Goal: Transaction & Acquisition: Purchase product/service

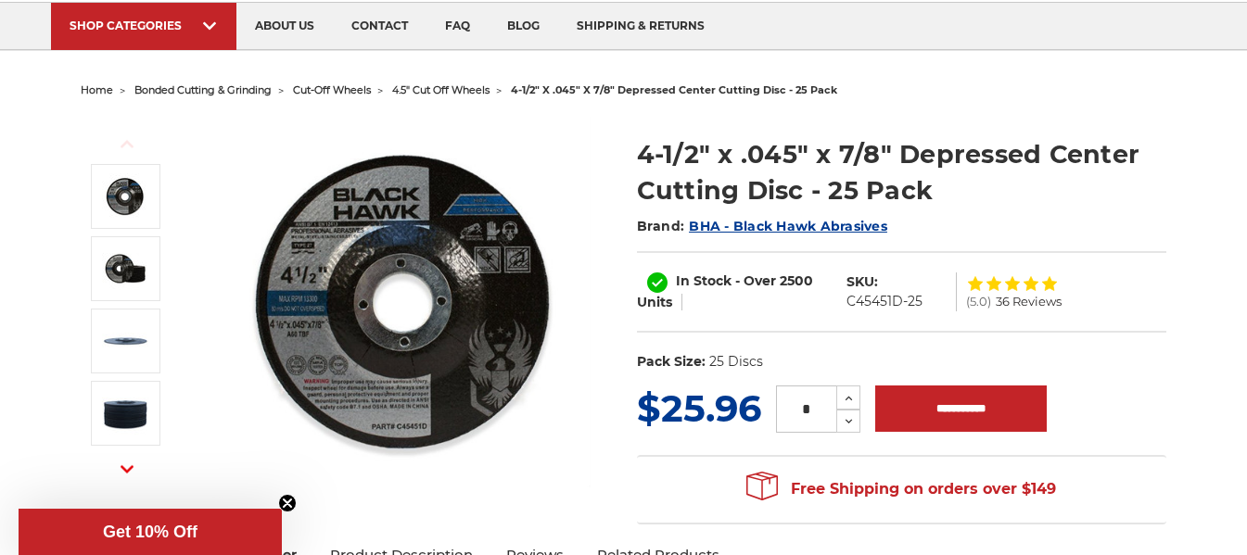
scroll to position [185, 0]
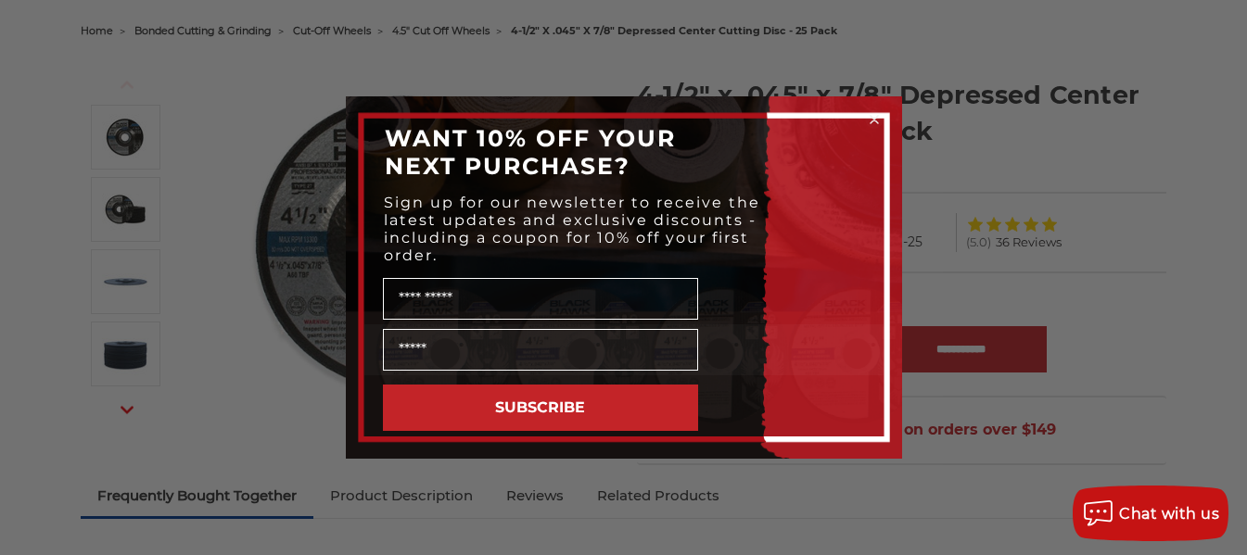
click at [872, 116] on circle "Close dialog" at bounding box center [874, 120] width 18 height 18
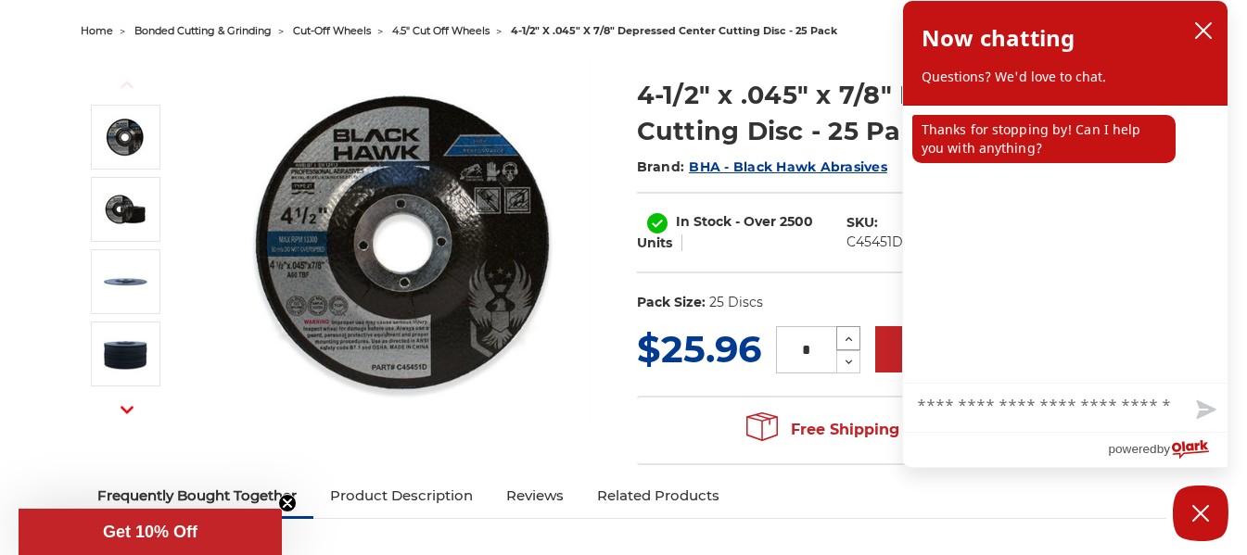
click at [845, 332] on icon at bounding box center [849, 339] width 14 height 17
click at [845, 354] on icon at bounding box center [849, 362] width 14 height 17
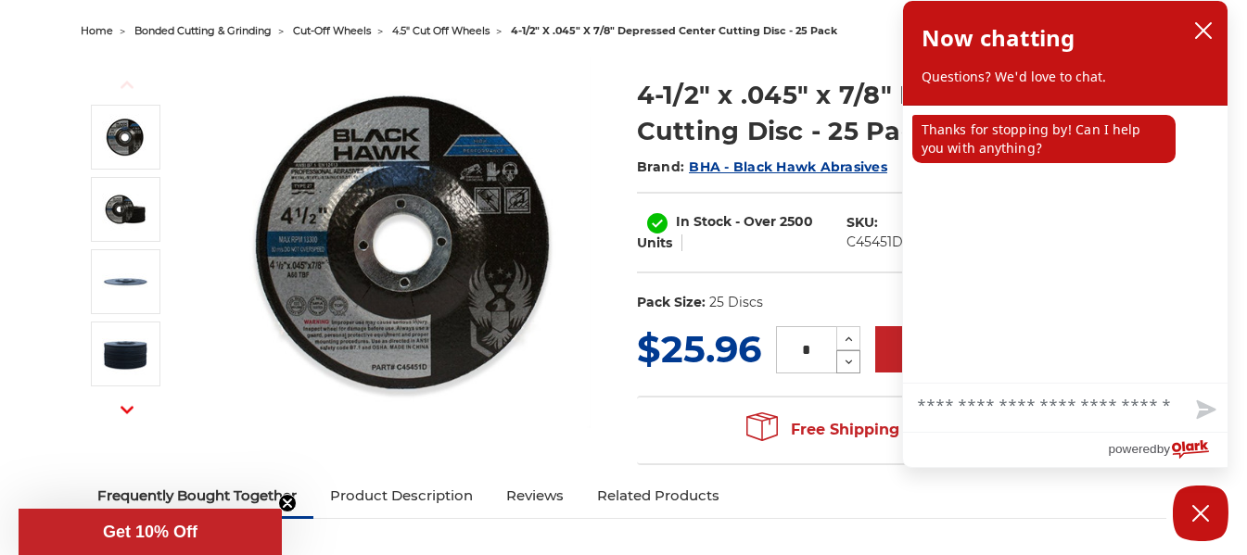
type input "*"
click at [869, 37] on ul "home bonded cutting & grinding cut-off wheels 4.5" cut off wheels 4-1/2" x .045…" at bounding box center [623, 31] width 1084 height 27
click at [1209, 30] on icon "close chatbox" at bounding box center [1203, 30] width 19 height 19
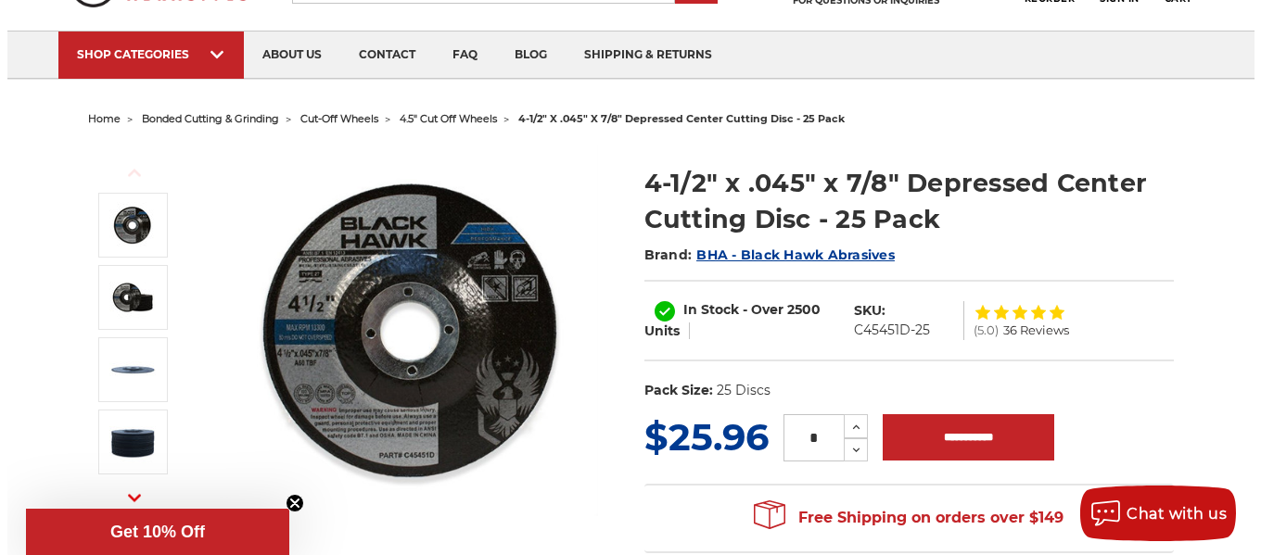
scroll to position [0, 0]
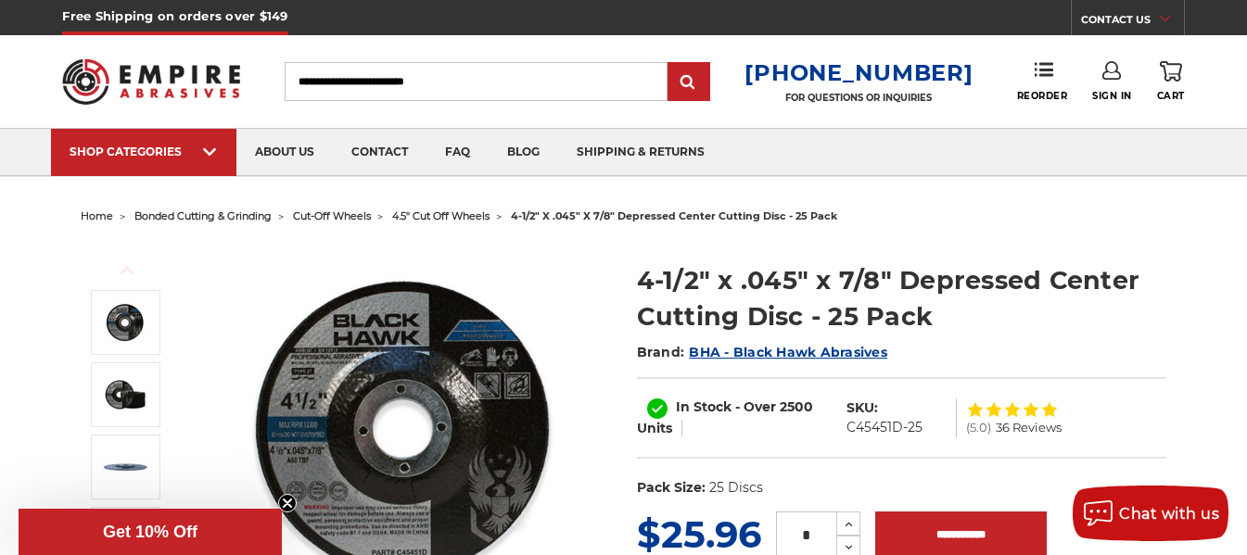
click at [1112, 73] on icon at bounding box center [1111, 70] width 19 height 19
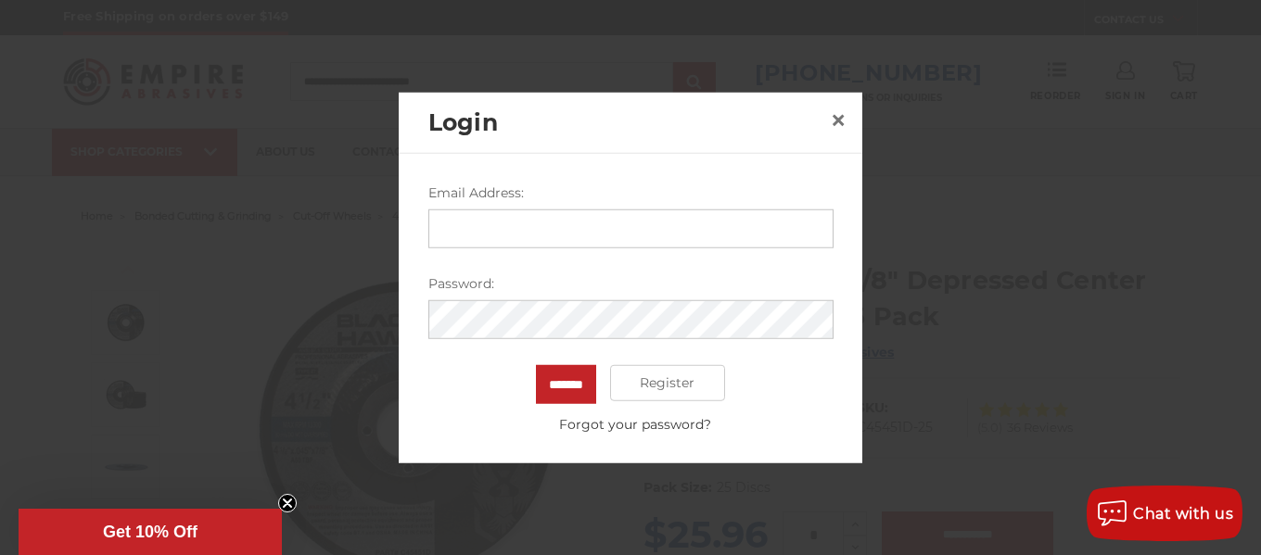
click at [595, 230] on input "Email Address:" at bounding box center [630, 228] width 405 height 39
type input "**********"
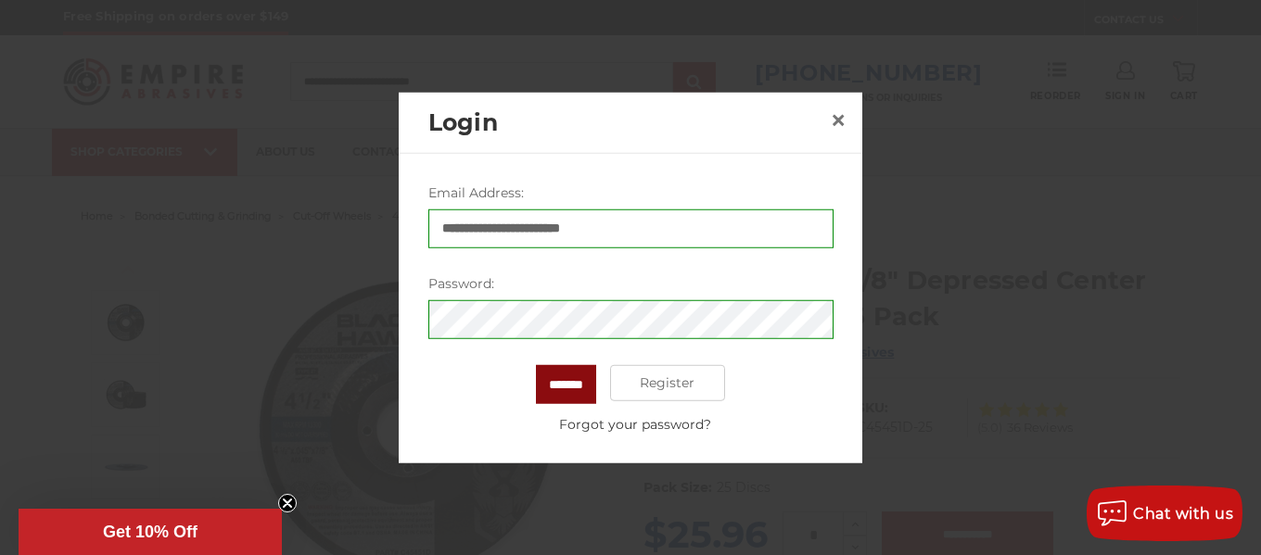
click at [577, 372] on input "*******" at bounding box center [566, 383] width 60 height 39
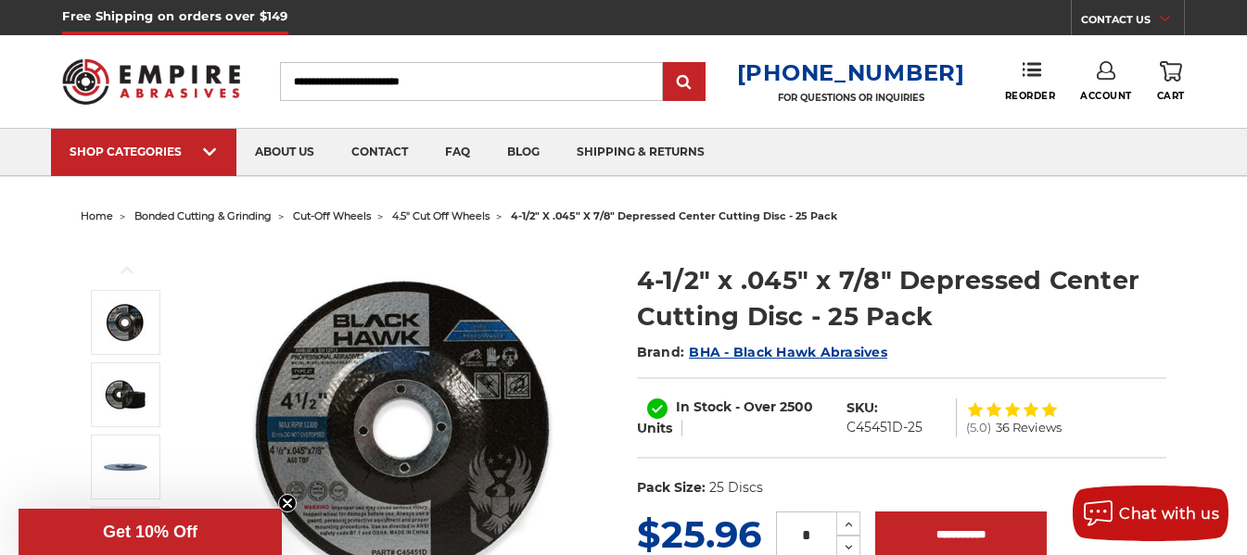
click at [1099, 85] on link "Account" at bounding box center [1106, 81] width 52 height 41
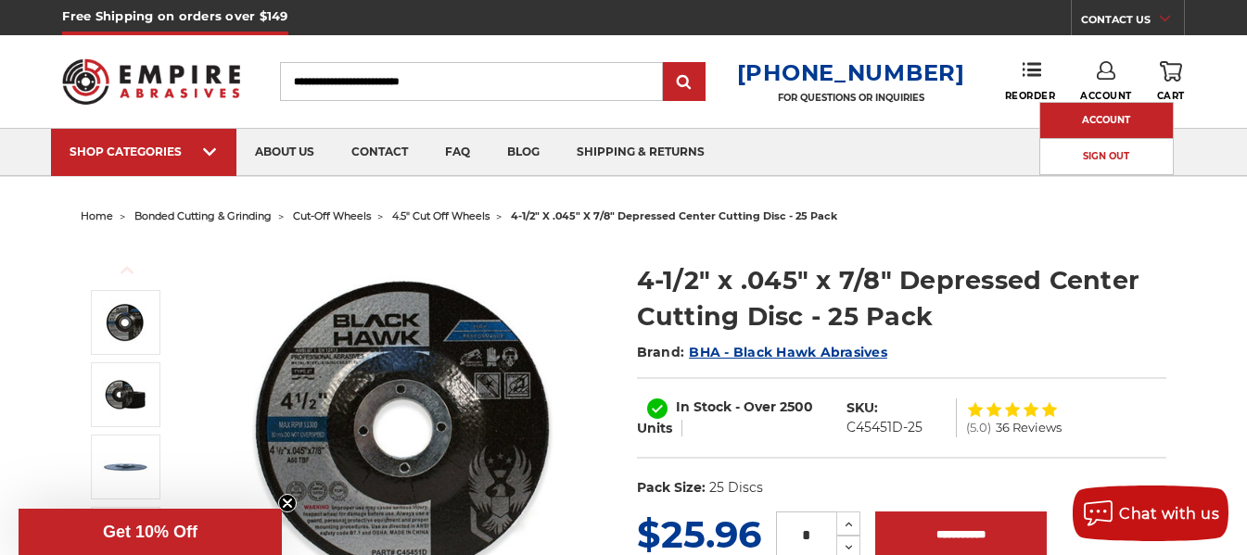
click at [1096, 108] on link "Account" at bounding box center [1106, 120] width 133 height 35
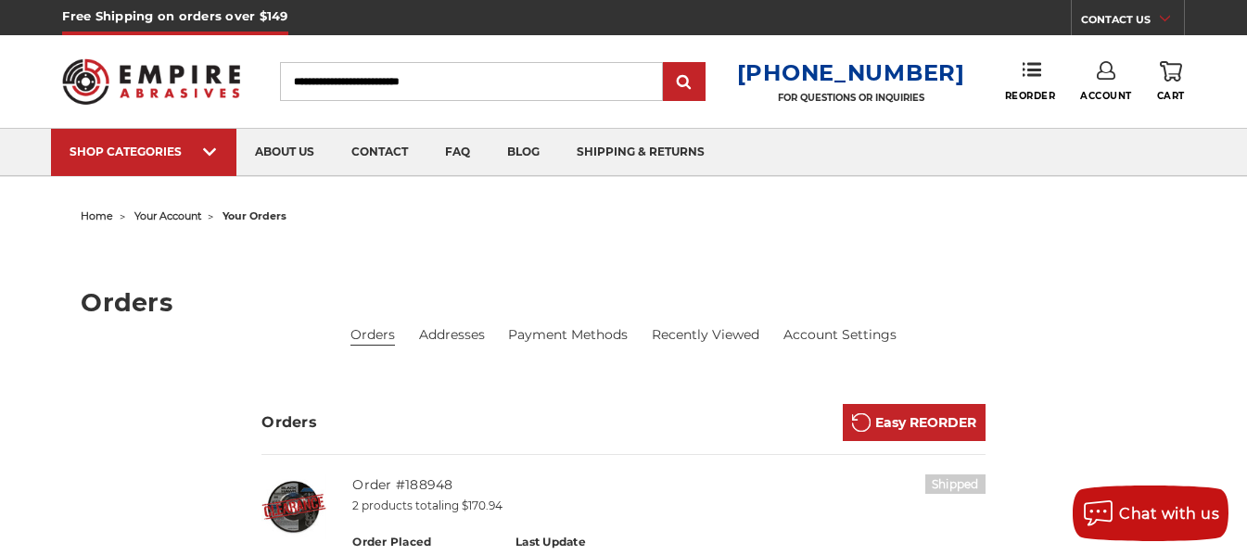
click at [433, 84] on input "Search" at bounding box center [471, 81] width 383 height 39
paste input "******"
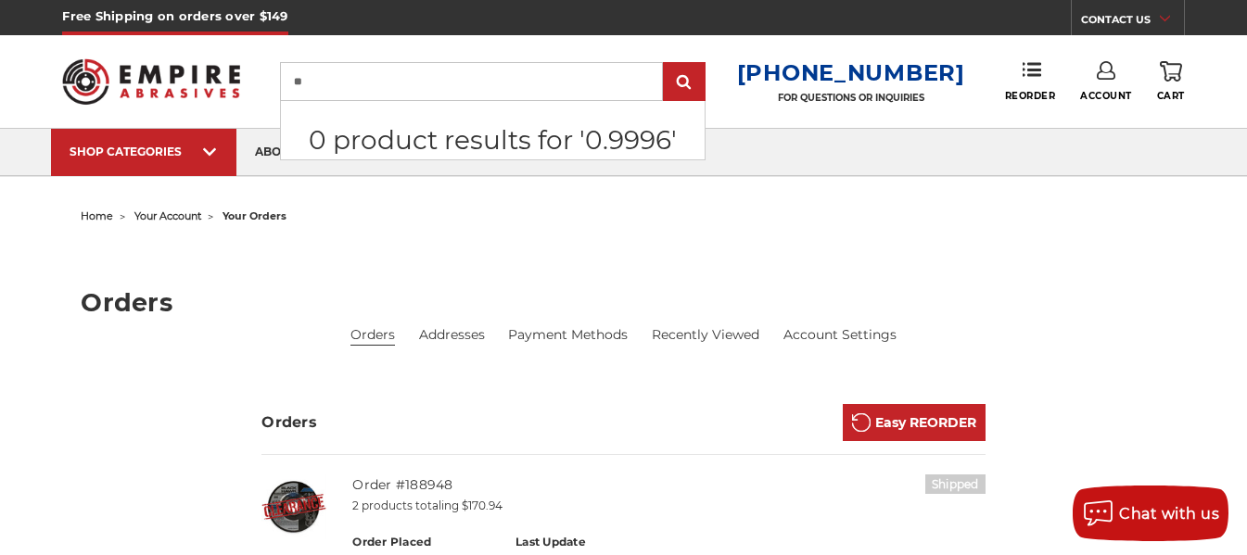
type input "*"
click at [1029, 90] on span "Reorder" at bounding box center [1030, 96] width 51 height 12
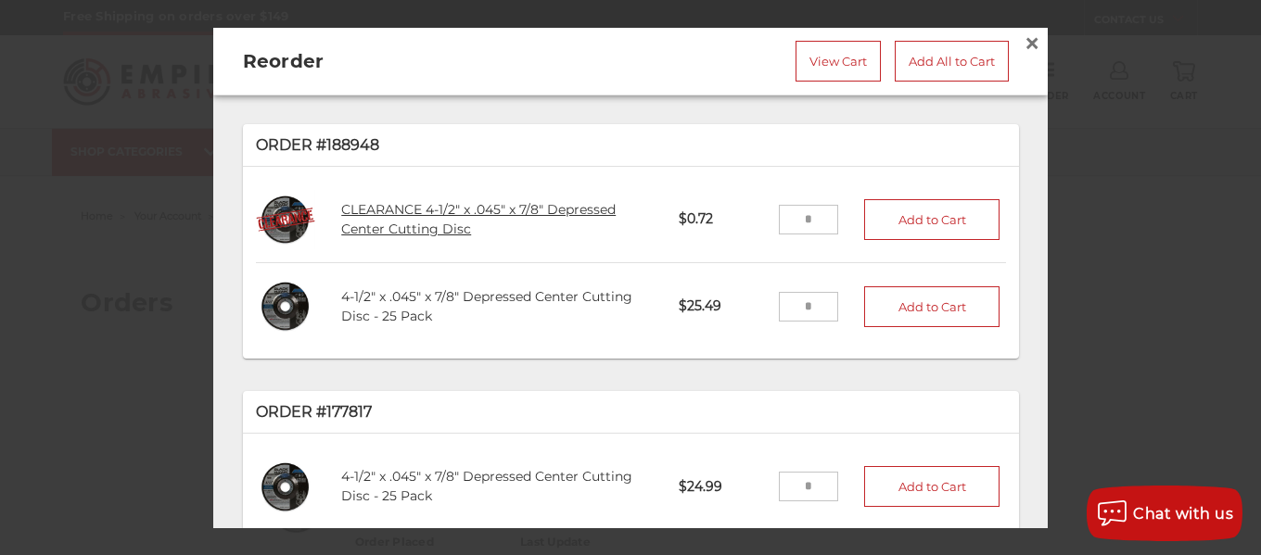
click at [467, 203] on link "CLEARANCE 4-1/2" x .045" x 7/8" Depressed Center Cutting Disc" at bounding box center [478, 219] width 274 height 36
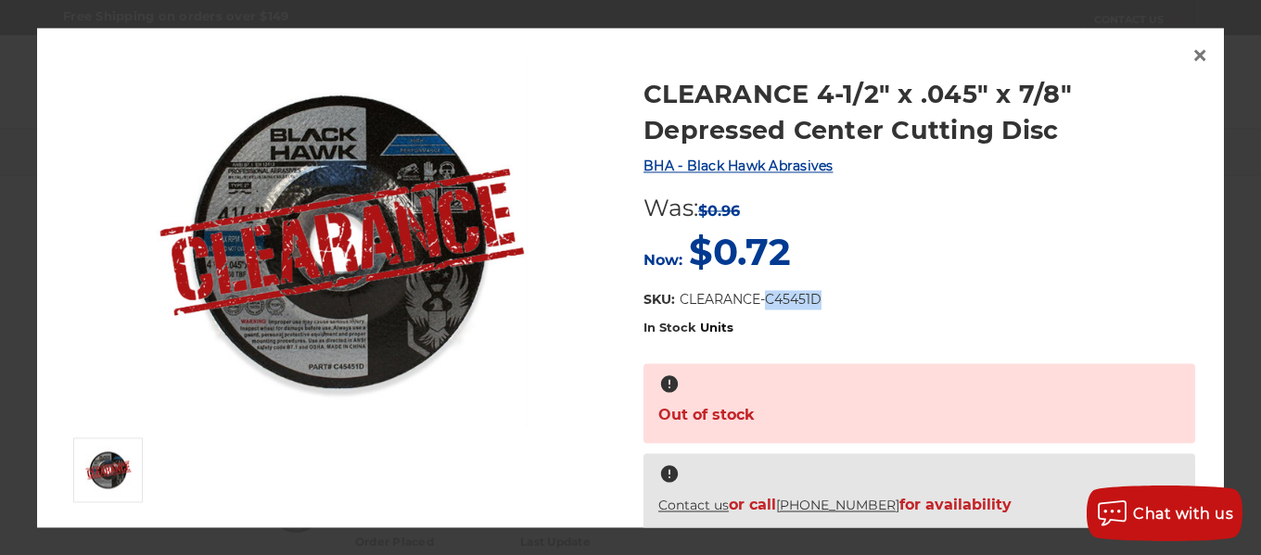
drag, startPoint x: 767, startPoint y: 298, endPoint x: 846, endPoint y: 301, distance: 78.8
click at [846, 301] on dl "SKU: CLEARANCE-C45451D UPC: Pack Size: 1 Disc Size: 4-1/2" Tool: Angle Grinder …" at bounding box center [918, 305] width 551 height 30
copy dd "C45451D"
click at [1199, 53] on span "×" at bounding box center [1199, 56] width 17 height 36
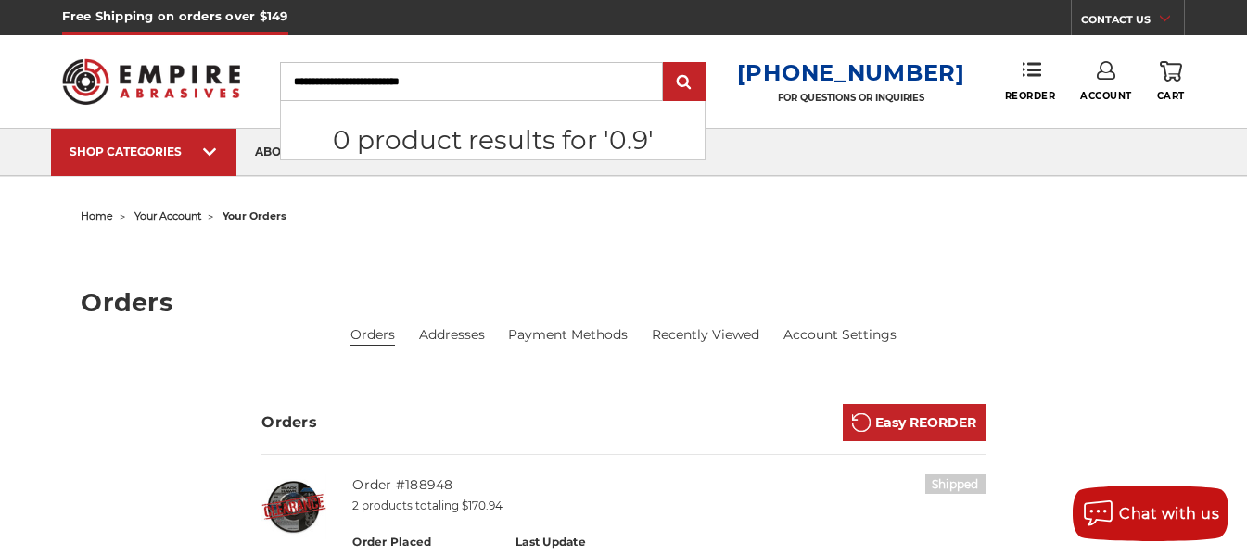
click at [400, 81] on input "Search" at bounding box center [471, 81] width 383 height 39
paste input "*******"
type input "*******"
click at [698, 84] on input "submit" at bounding box center [683, 82] width 37 height 37
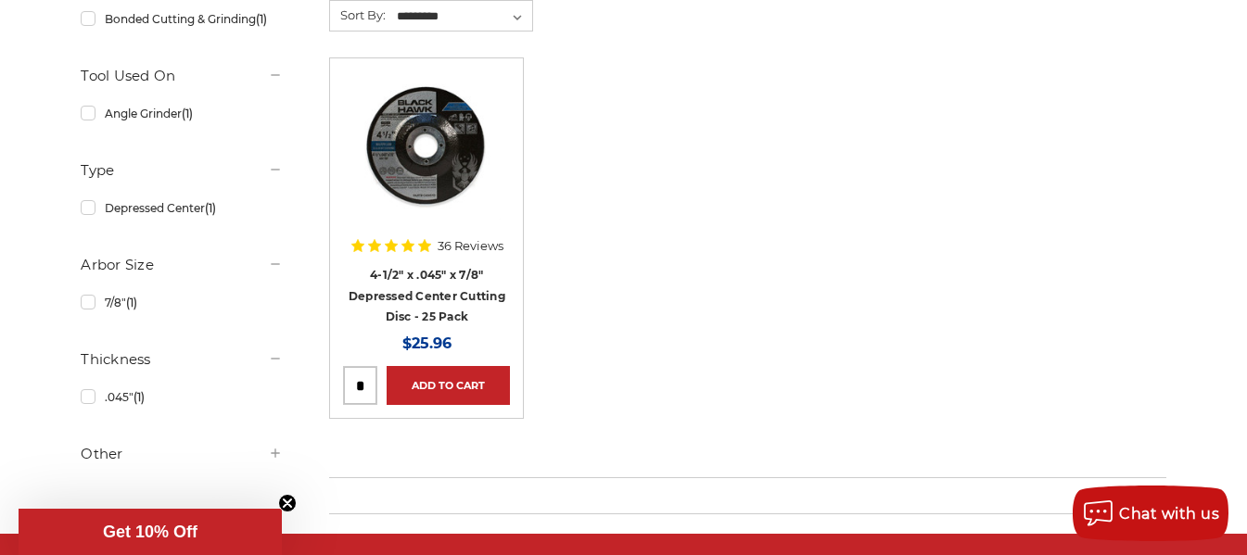
scroll to position [463, 0]
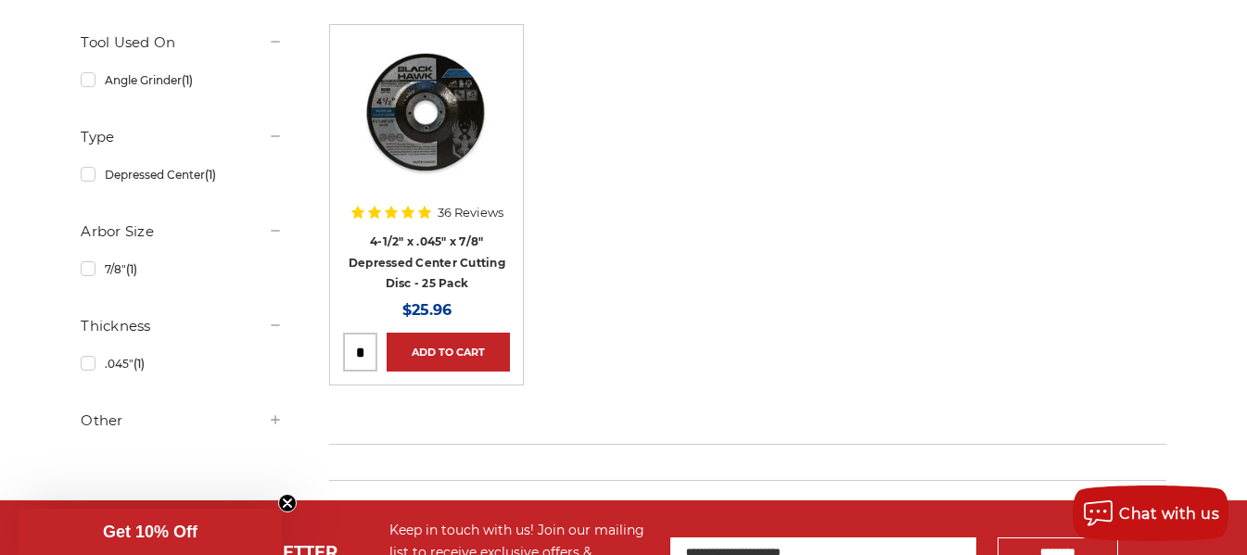
drag, startPoint x: 369, startPoint y: 349, endPoint x: 355, endPoint y: 349, distance: 13.9
click at [355, 349] on input "tel" at bounding box center [360, 352] width 32 height 37
type input "*"
click at [442, 349] on link "Add to Cart" at bounding box center [448, 352] width 123 height 39
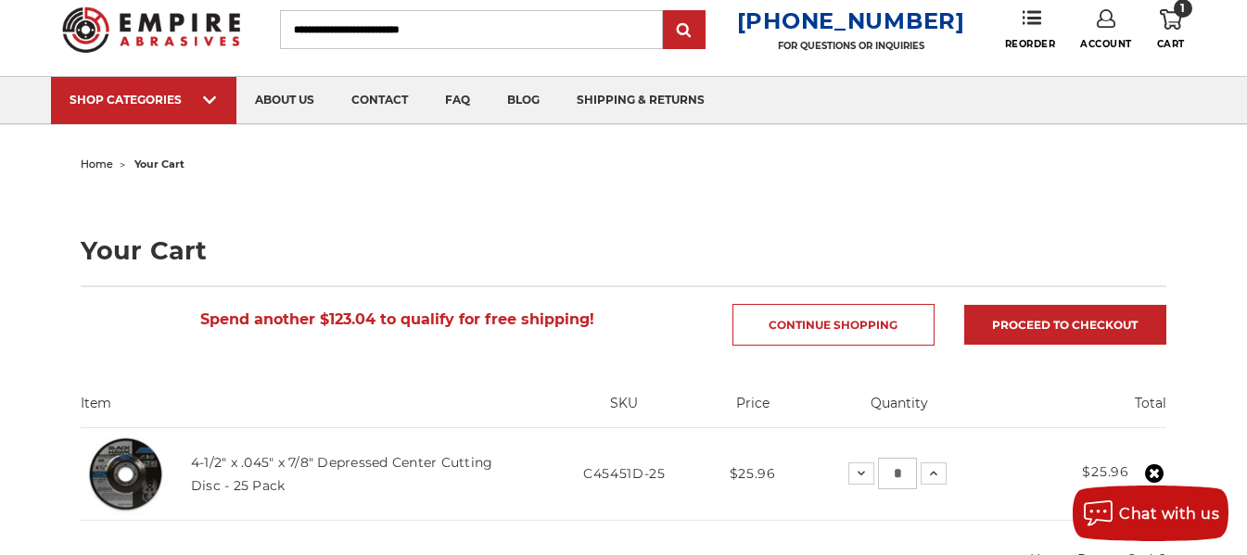
scroll to position [93, 0]
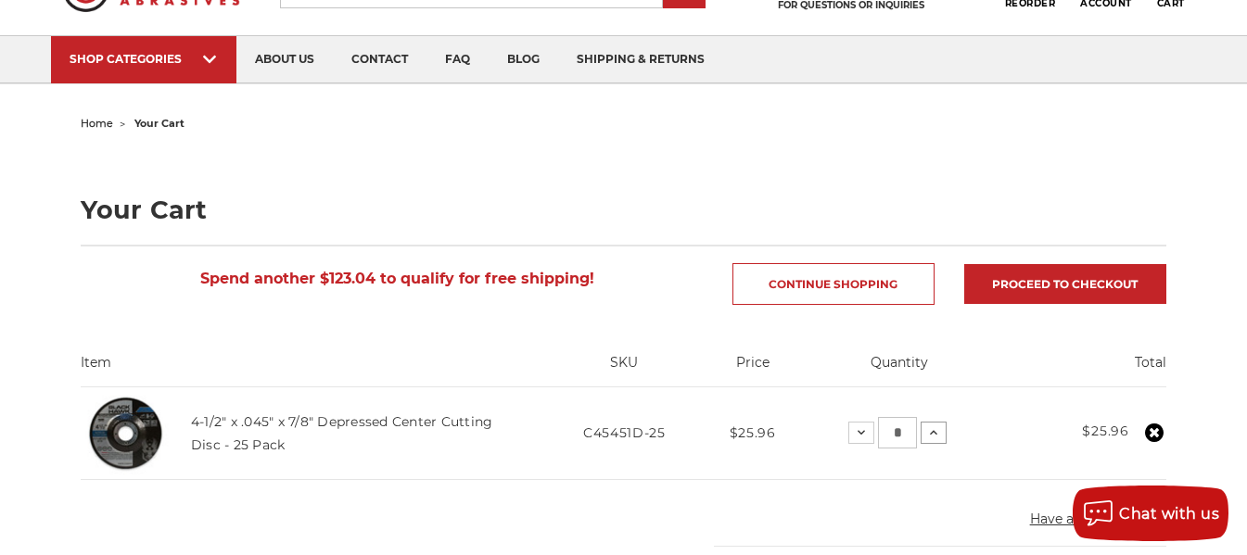
click at [929, 427] on icon at bounding box center [933, 432] width 15 height 15
click at [934, 439] on icon at bounding box center [938, 432] width 15 height 15
click at [934, 436] on icon at bounding box center [935, 432] width 15 height 15
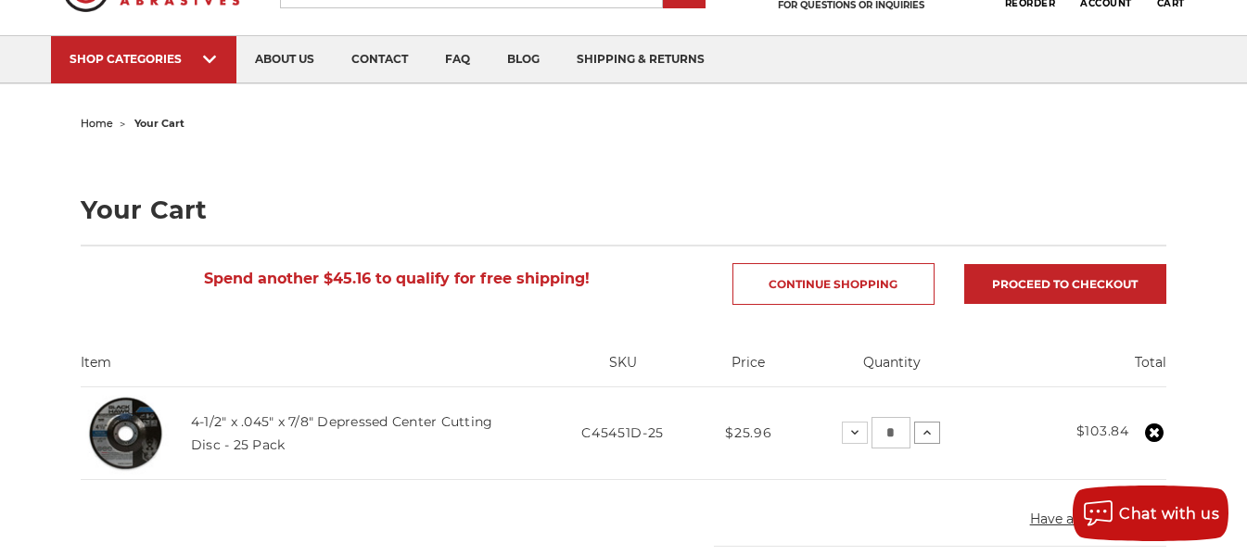
click at [928, 431] on icon at bounding box center [926, 432] width 15 height 15
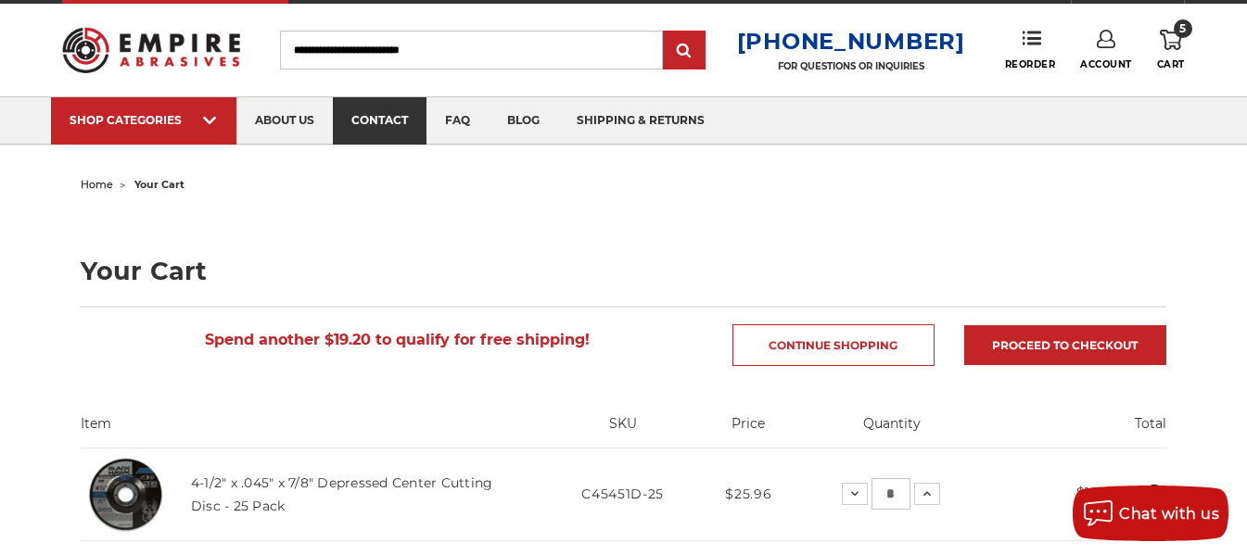
scroll to position [0, 0]
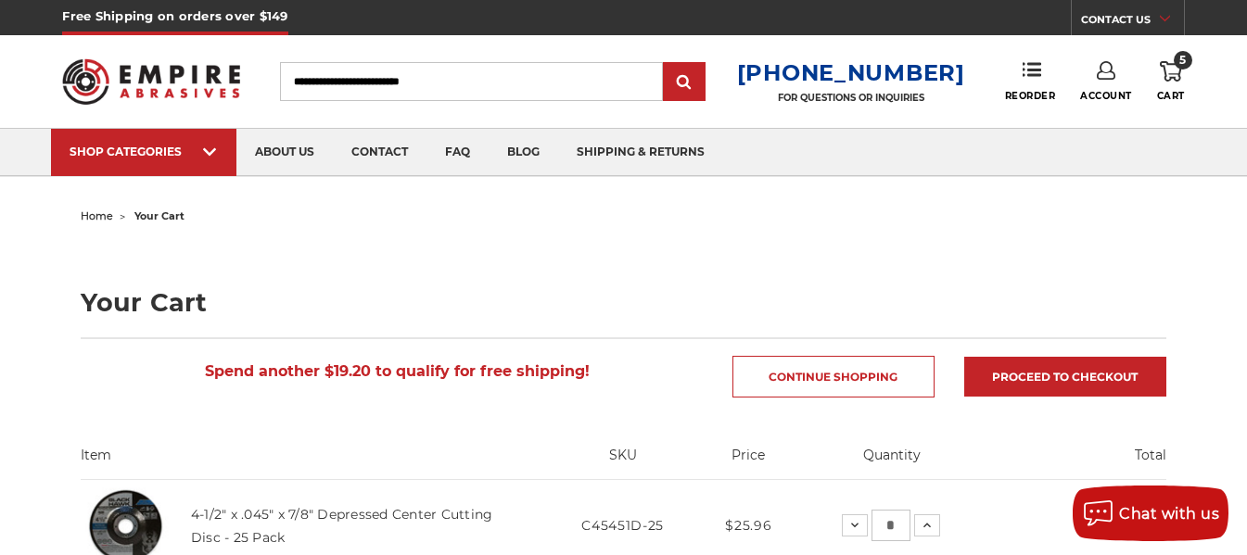
click at [342, 73] on input "Search" at bounding box center [471, 81] width 383 height 39
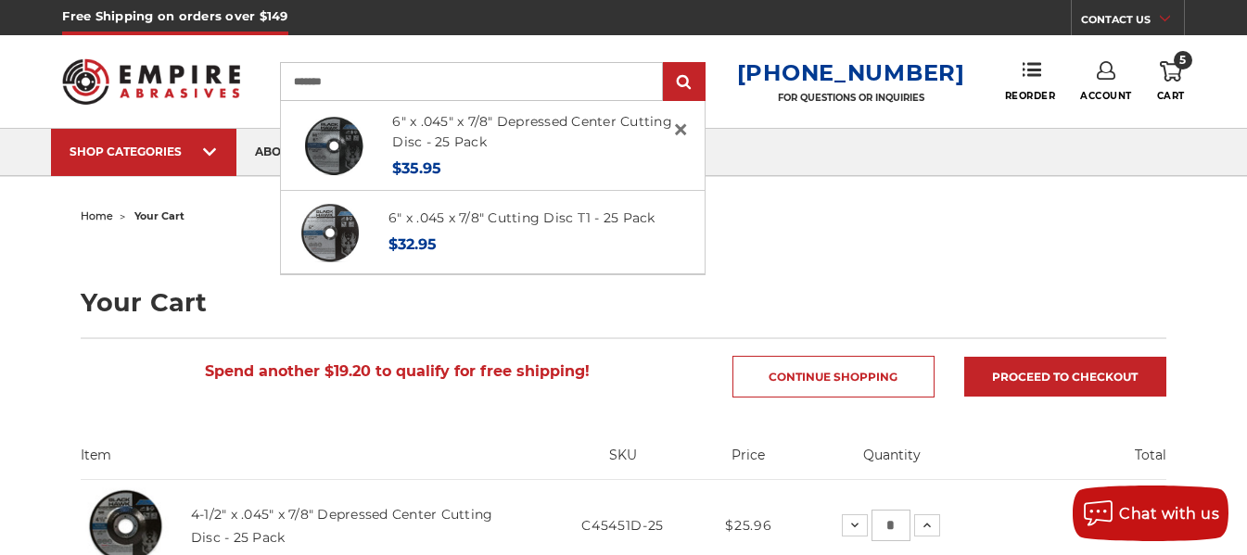
type input "*******"
click at [665, 64] on input "submit" at bounding box center [683, 82] width 37 height 37
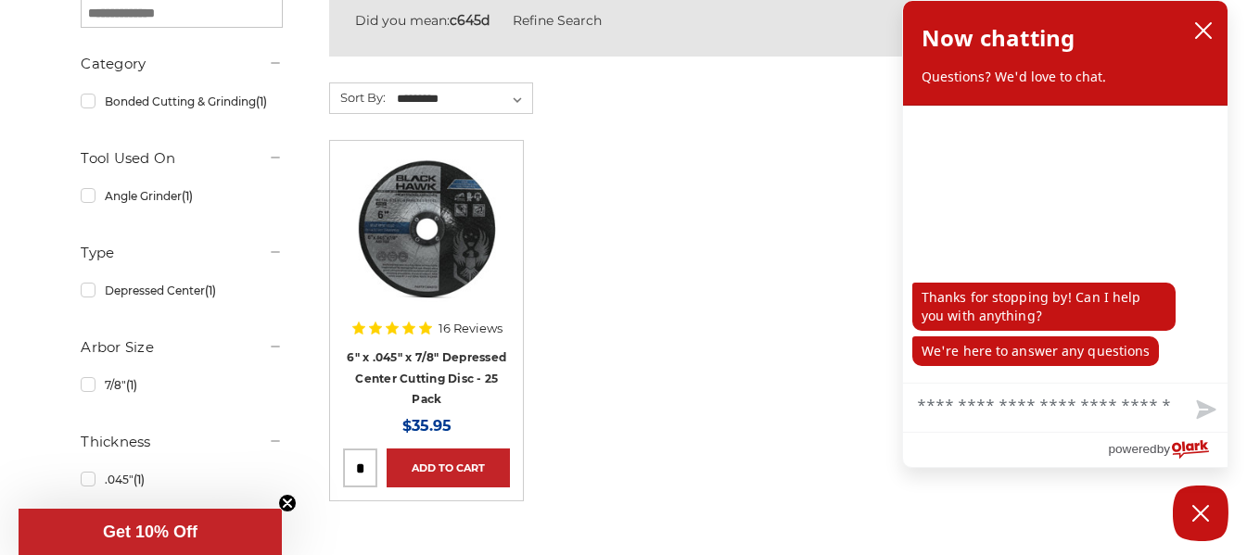
scroll to position [463, 0]
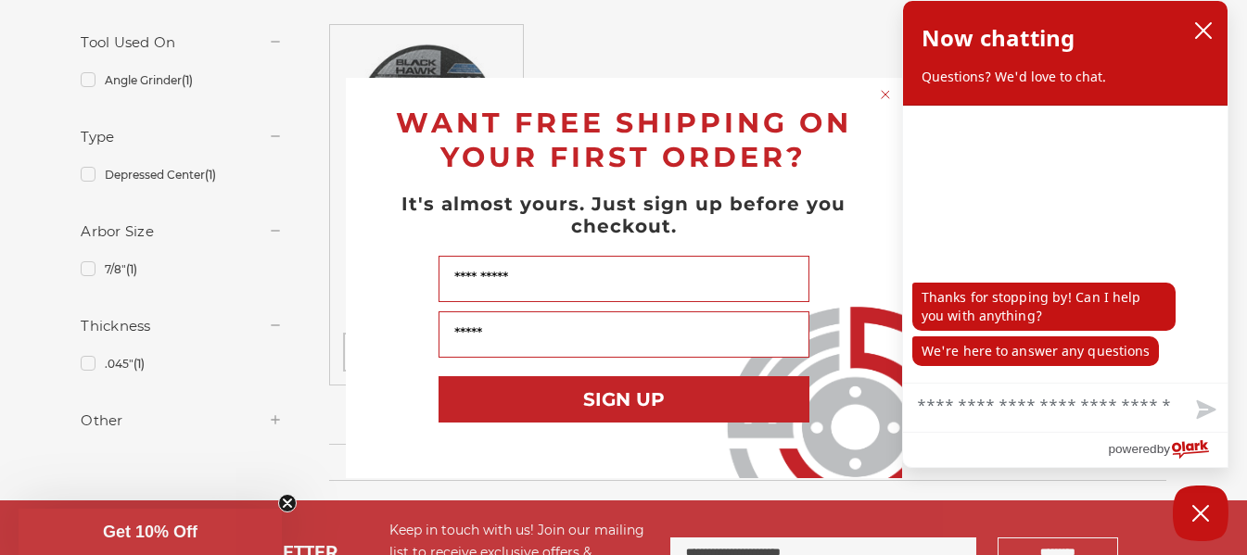
click at [884, 89] on circle "Close dialog" at bounding box center [885, 94] width 18 height 18
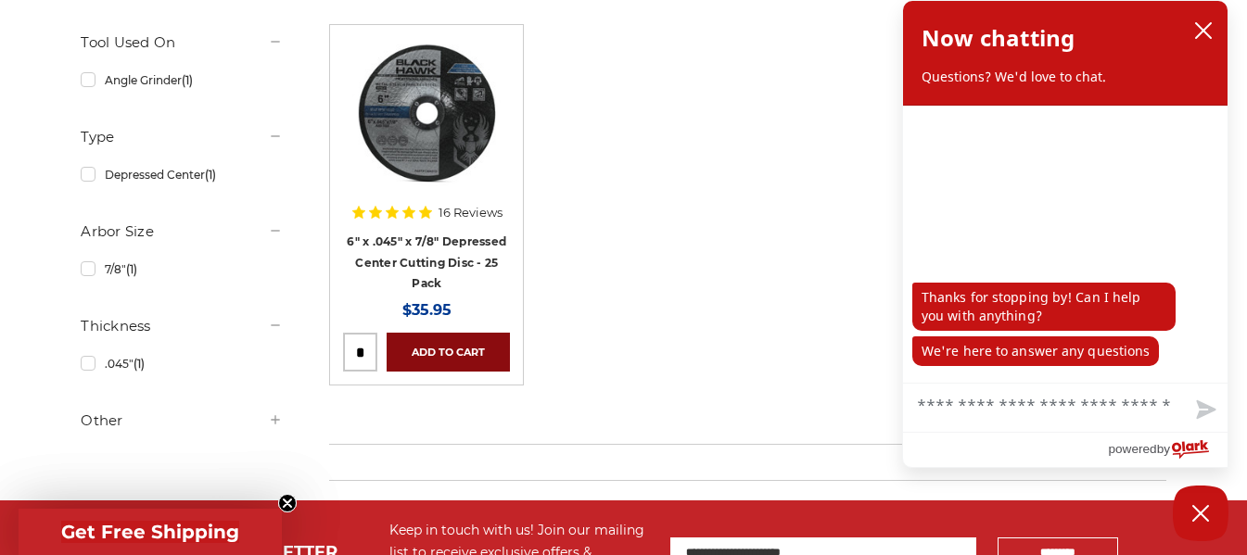
click at [428, 341] on link "Add to Cart" at bounding box center [448, 352] width 123 height 39
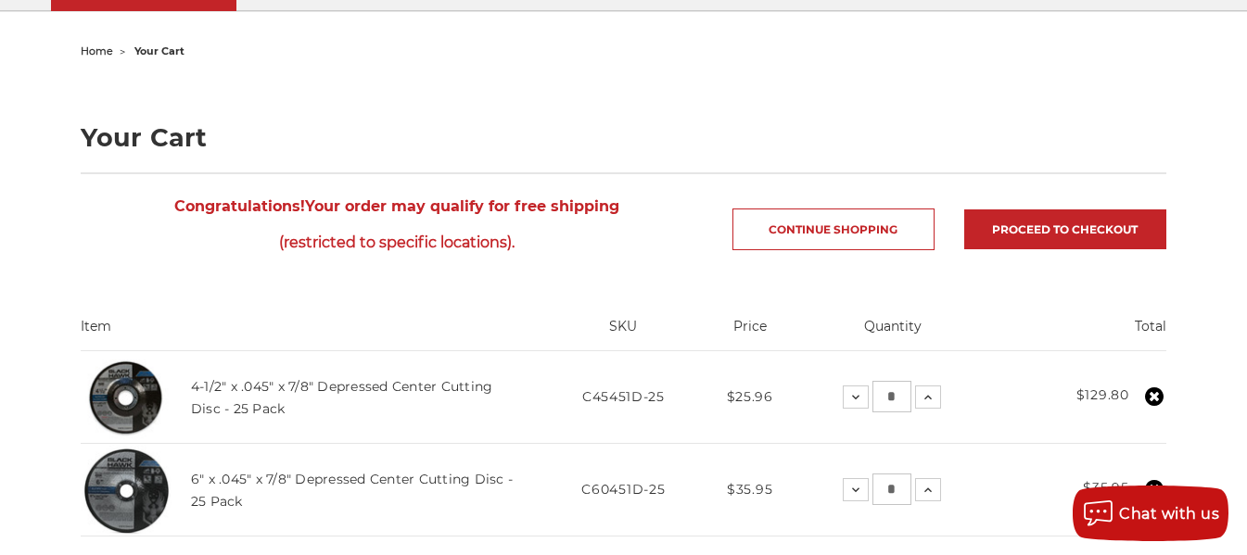
scroll to position [278, 0]
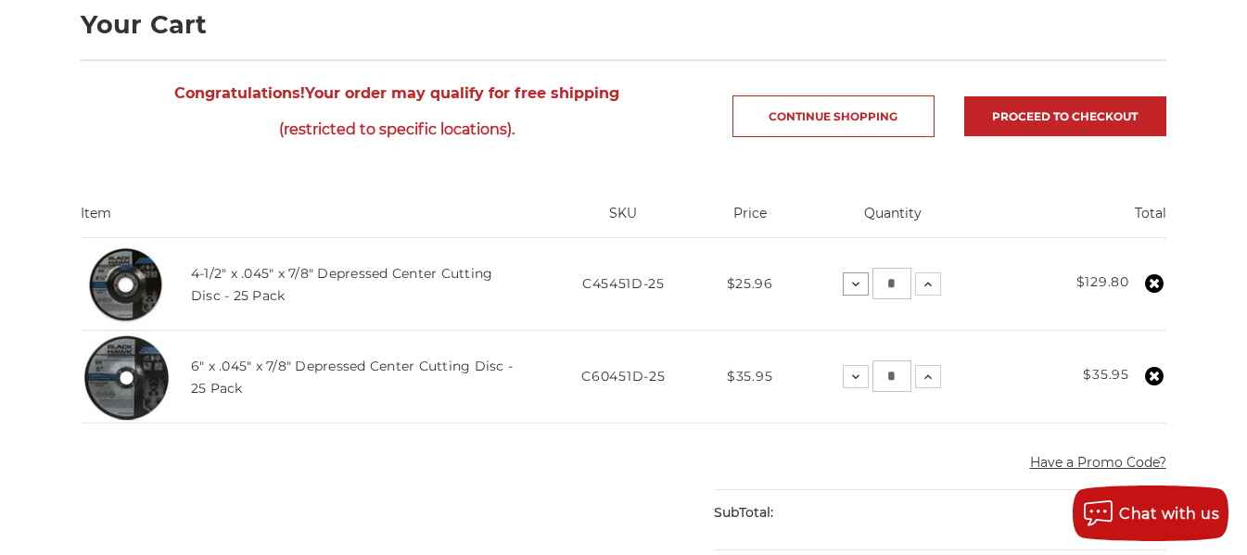
click at [854, 285] on use at bounding box center [855, 284] width 7 height 5
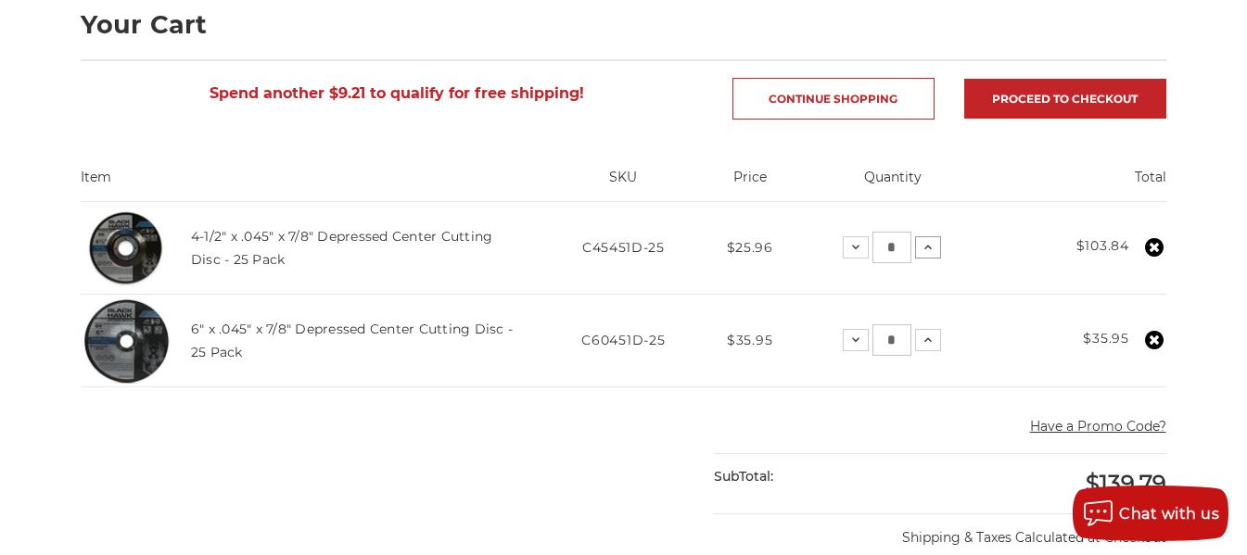
click at [926, 245] on icon at bounding box center [927, 247] width 15 height 15
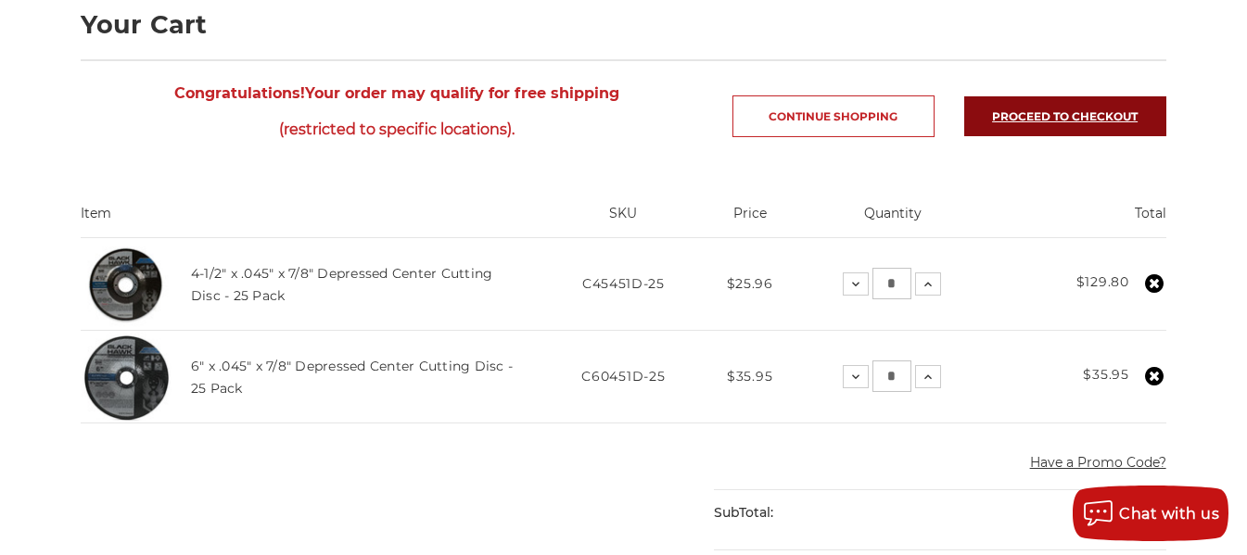
click at [1043, 111] on link "Proceed to checkout" at bounding box center [1065, 116] width 202 height 40
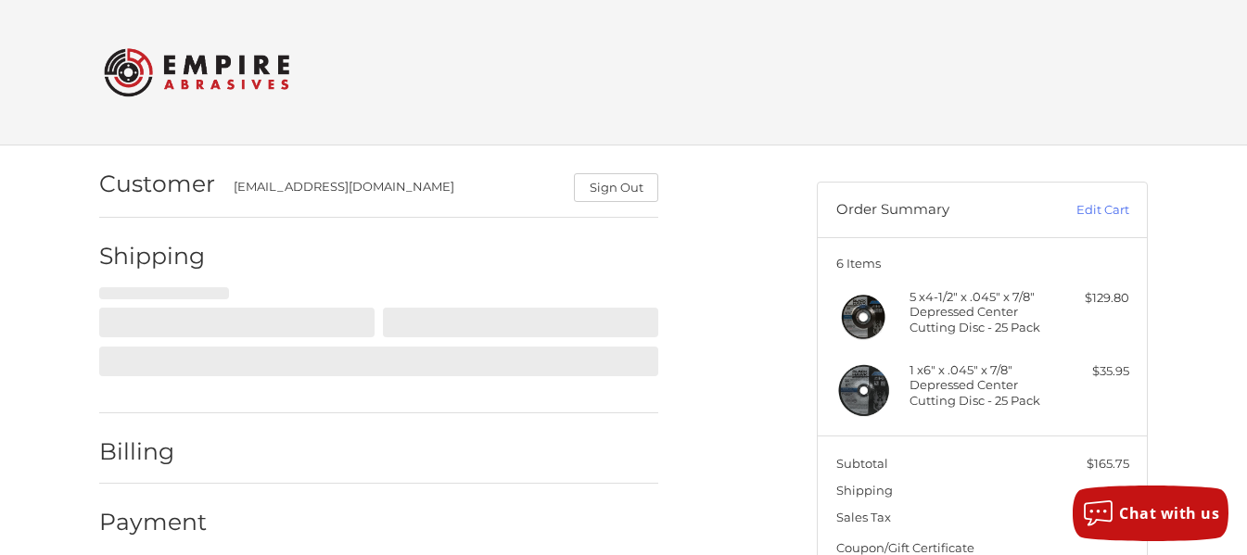
scroll to position [107, 0]
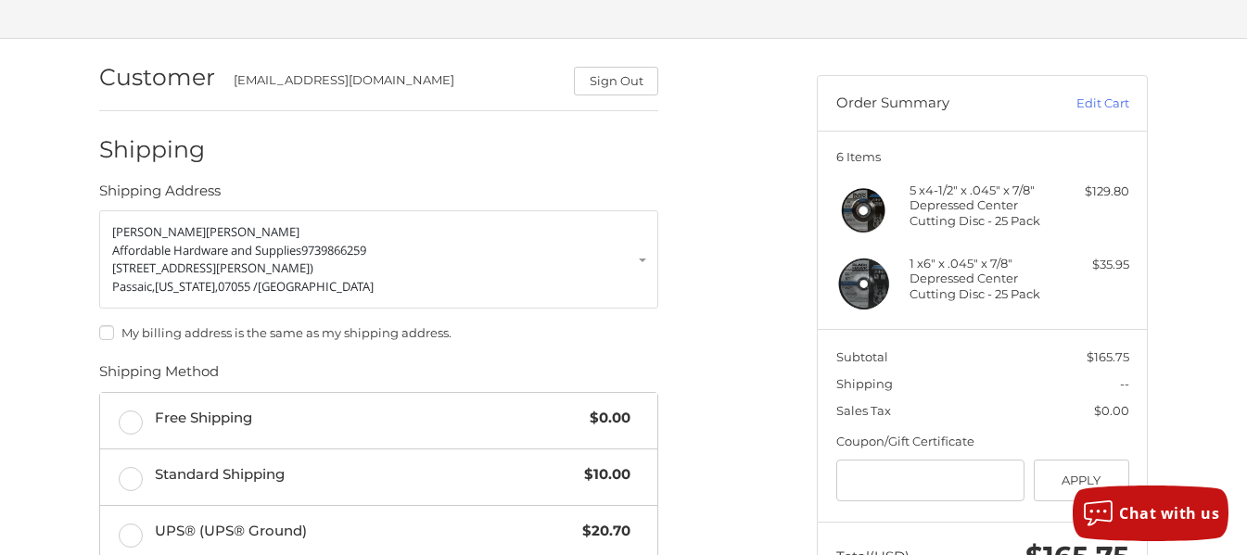
click at [106, 332] on label "My billing address is the same as my shipping address." at bounding box center [378, 332] width 559 height 15
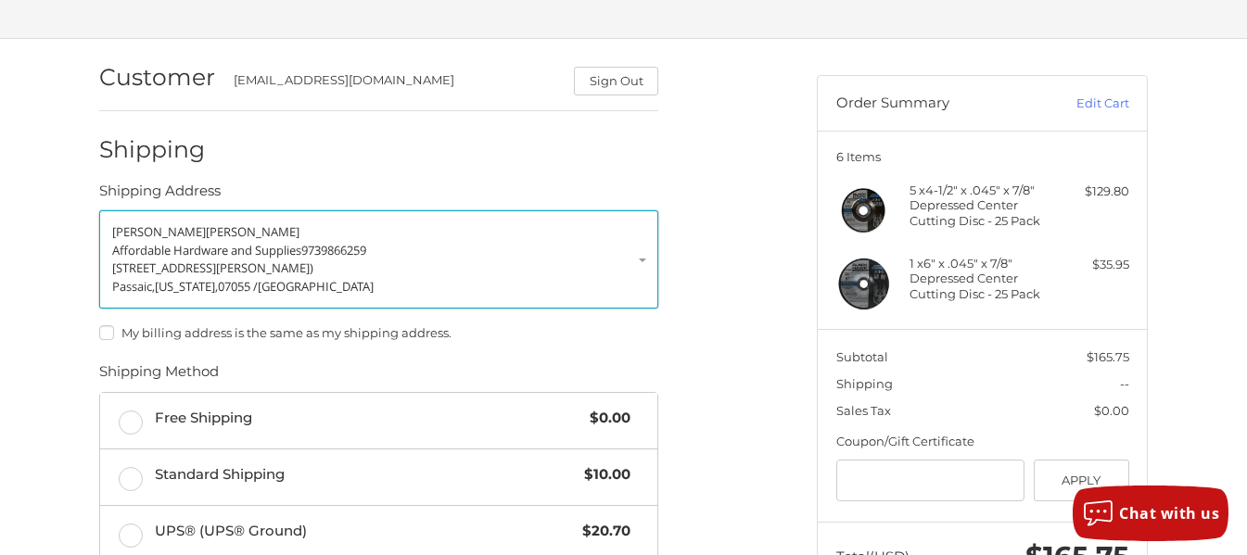
click at [640, 251] on p "Affordable Hardware and Supplies 9739866259" at bounding box center [378, 251] width 533 height 19
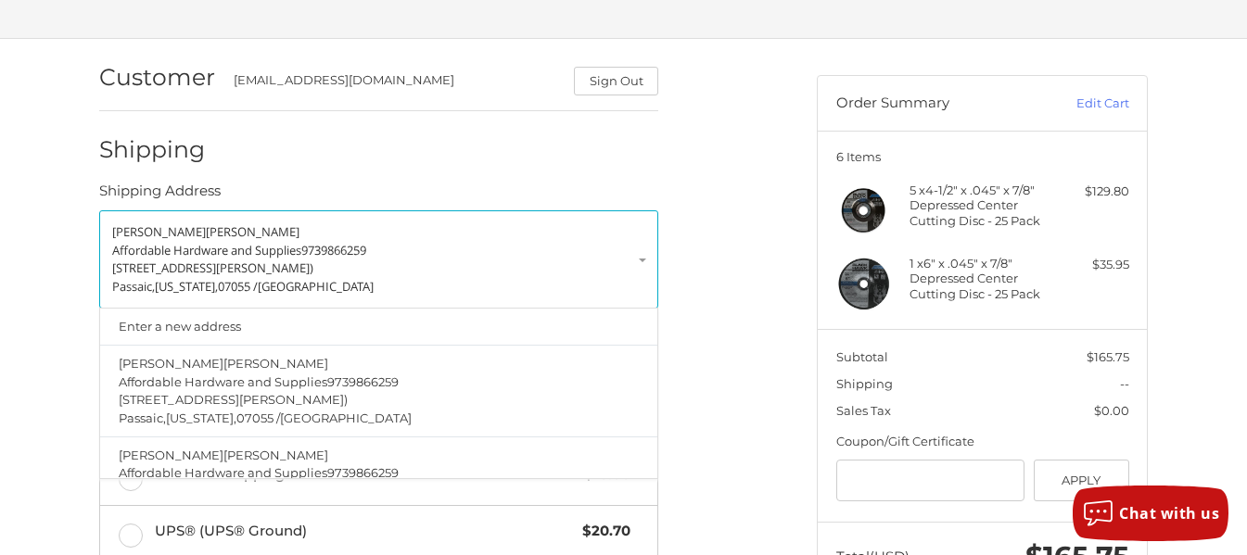
click at [735, 274] on div "Customer [EMAIL_ADDRESS][DOMAIN_NAME] Sign Out Shipping Shipping Address [GEOGR…" at bounding box center [443, 522] width 717 height 967
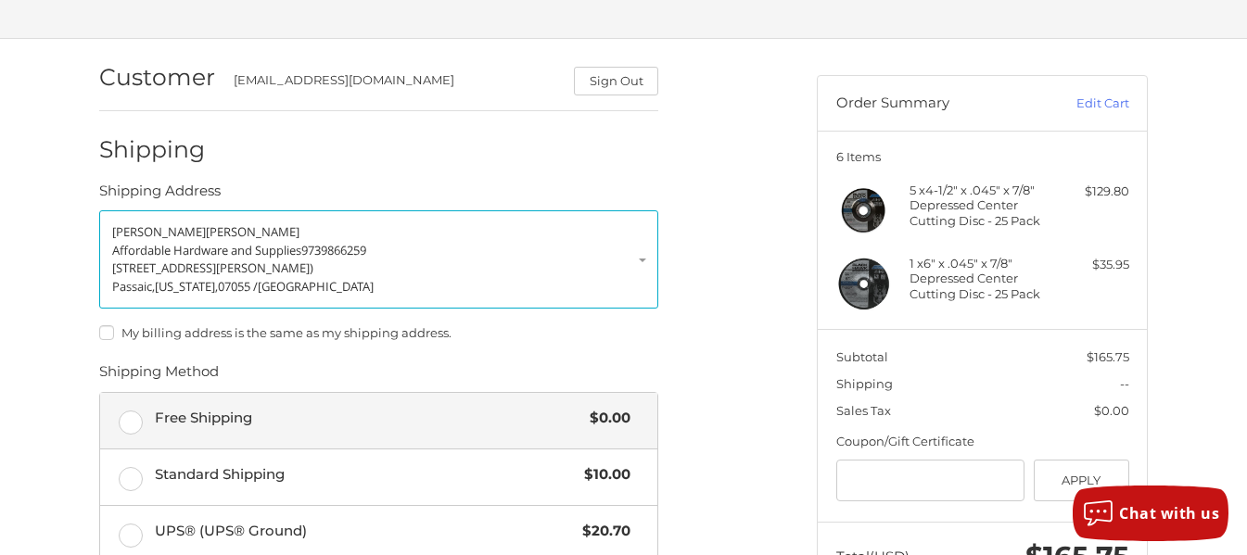
click at [129, 418] on label "Free Shipping $0.00" at bounding box center [378, 421] width 557 height 56
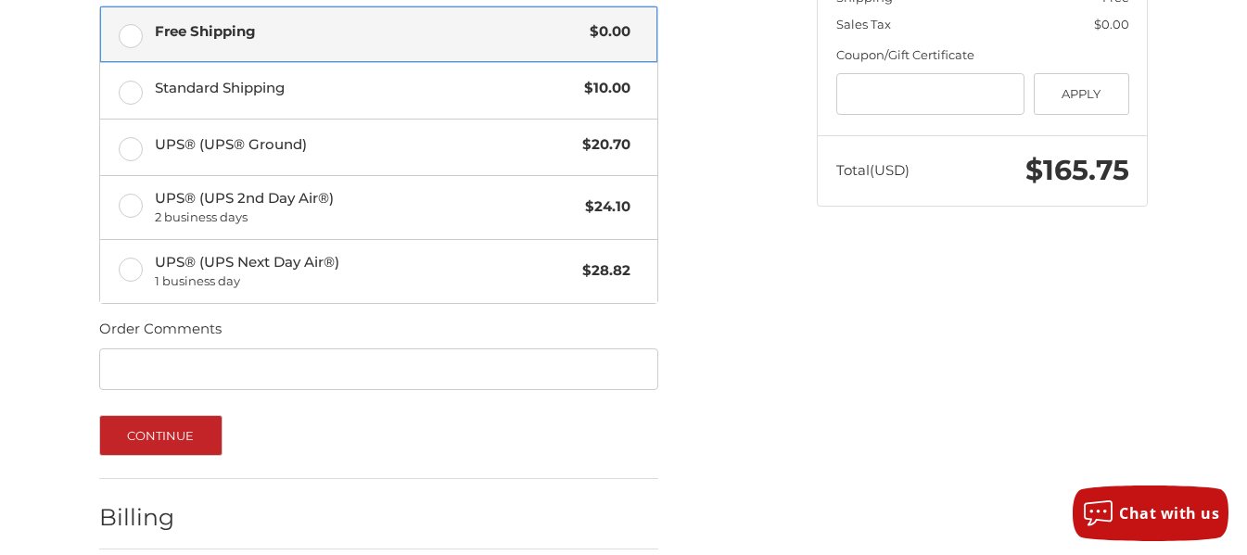
scroll to position [570, 0]
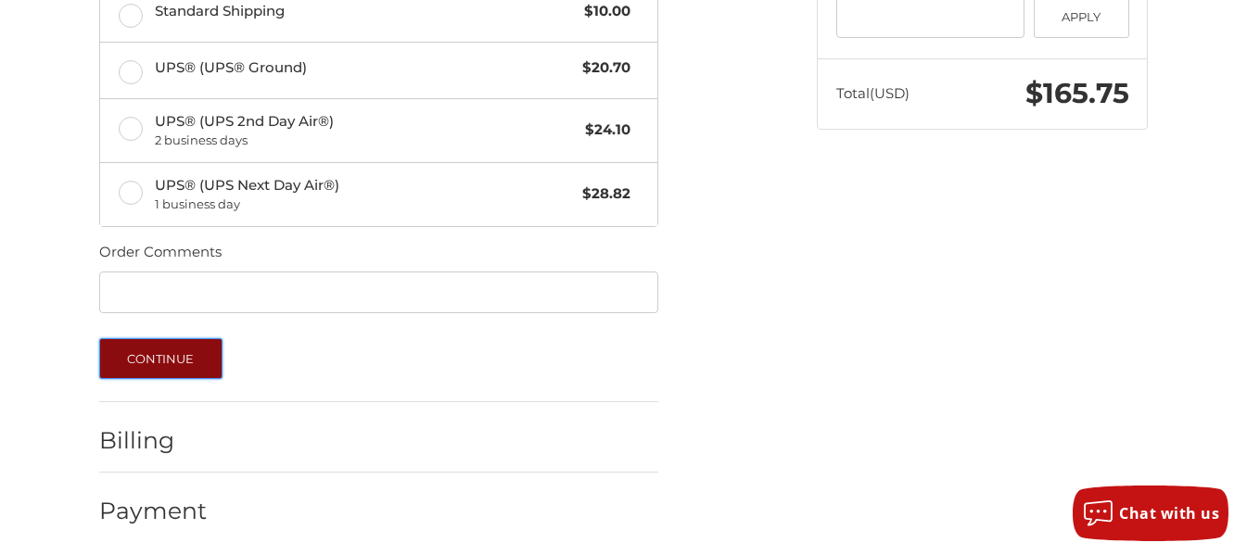
click at [179, 358] on button "Continue" at bounding box center [160, 358] width 123 height 41
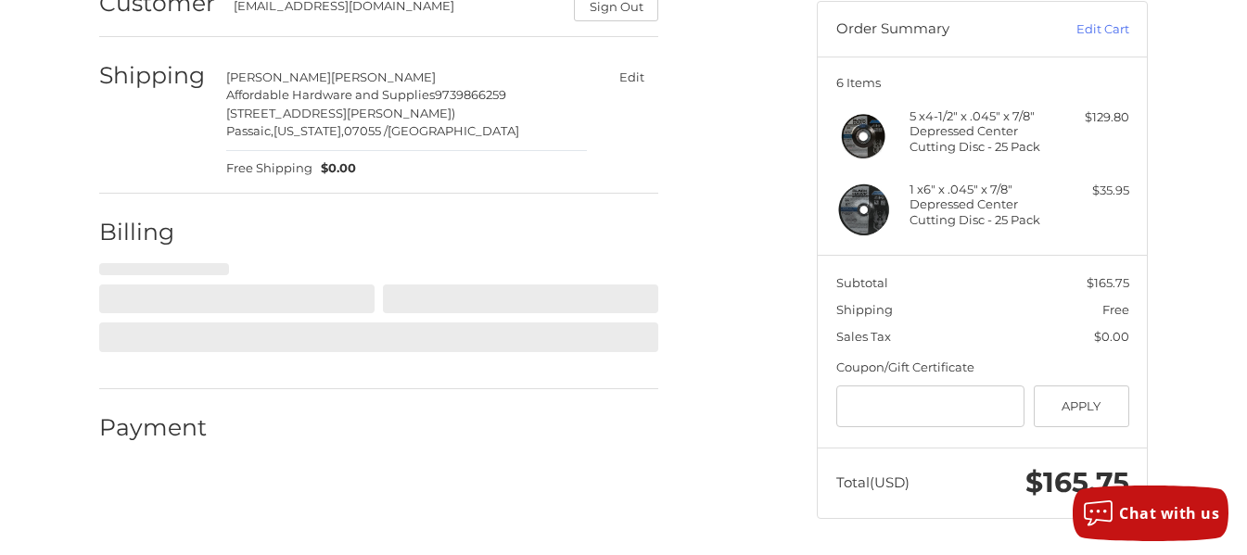
scroll to position [181, 0]
select select "**"
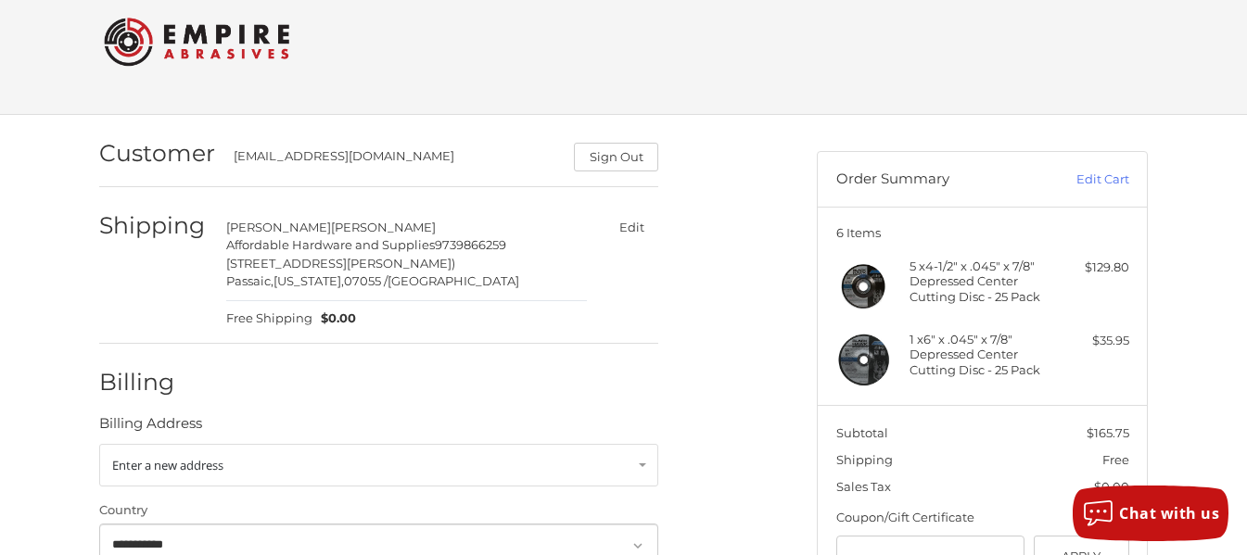
scroll to position [0, 0]
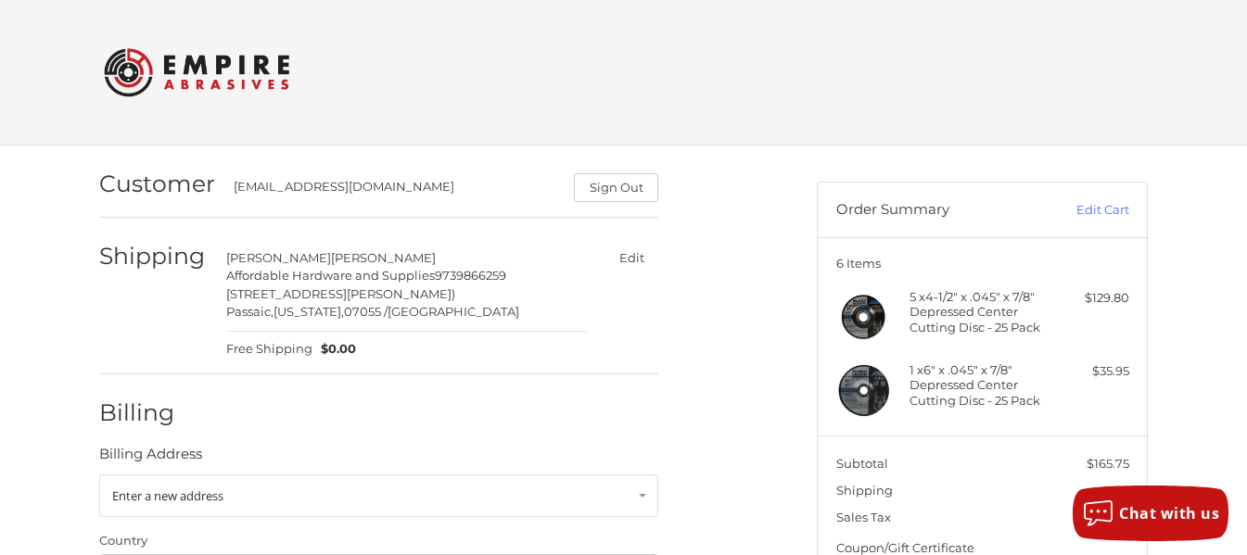
click at [424, 285] on div "[PERSON_NAME] Affordable Hardware and Supplies 9739866259 [STREET_ADDRESS][PERS…" at bounding box center [406, 285] width 361 height 72
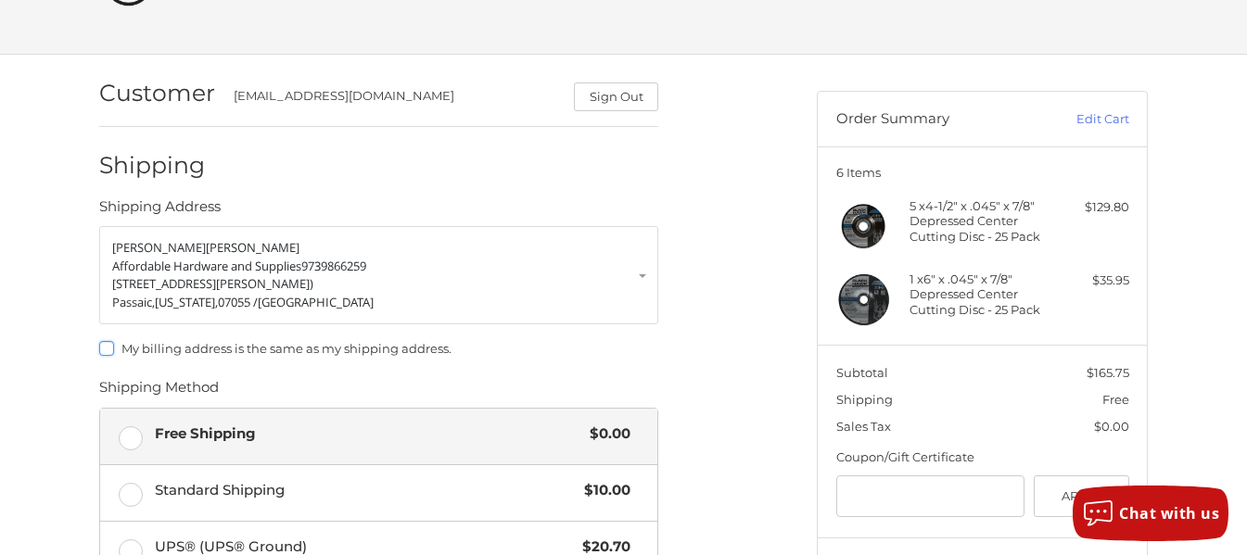
scroll to position [181, 0]
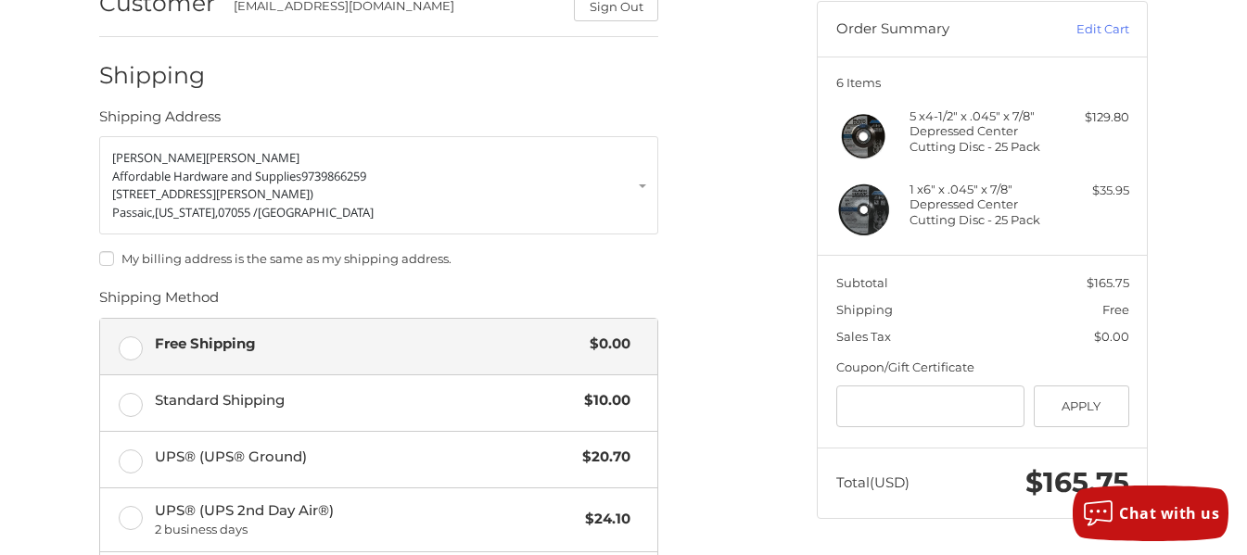
click at [106, 254] on label "My billing address is the same as my shipping address." at bounding box center [378, 258] width 559 height 15
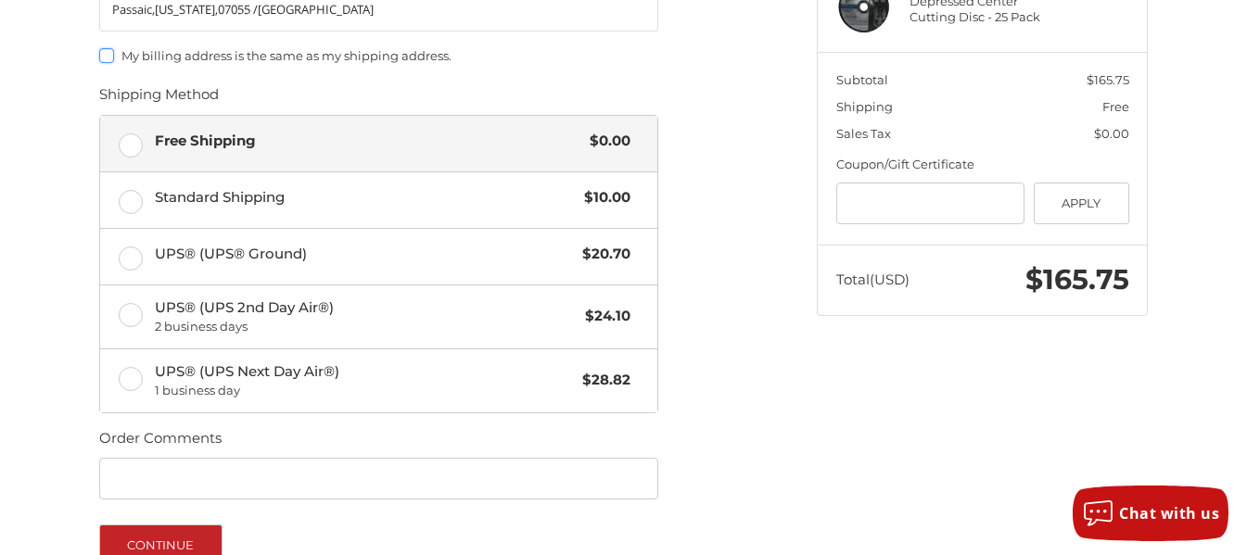
scroll to position [551, 0]
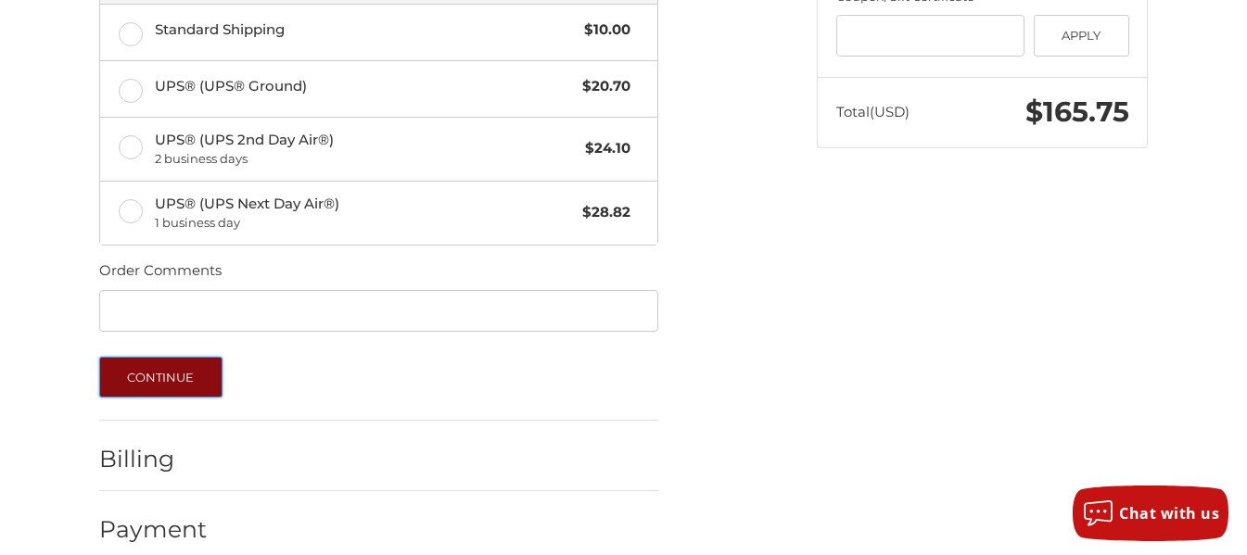
click at [171, 375] on button "Continue" at bounding box center [160, 377] width 123 height 41
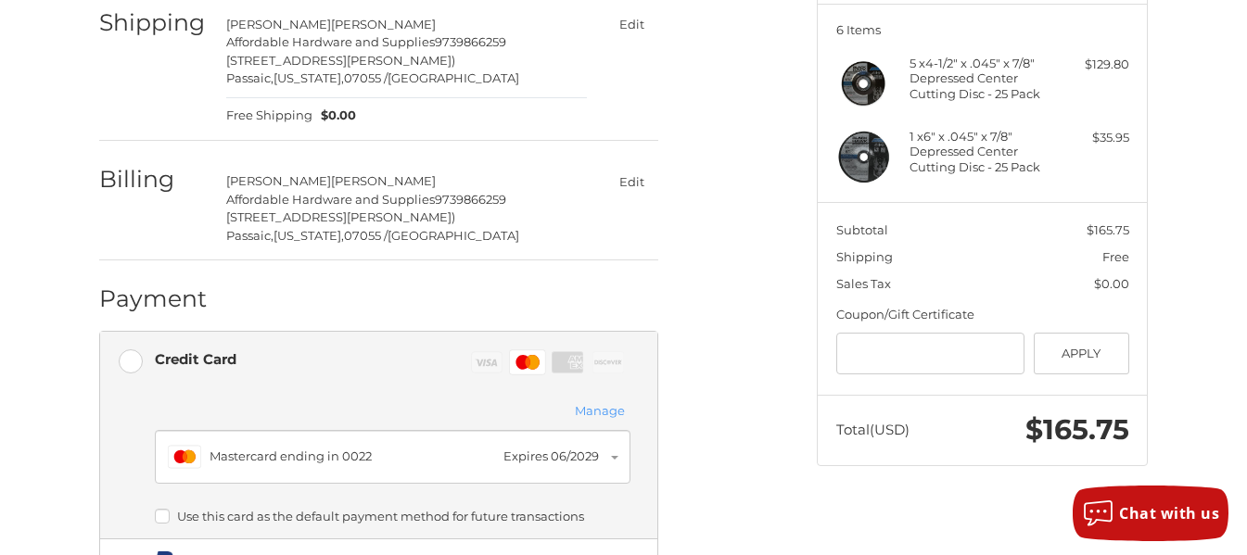
scroll to position [366, 0]
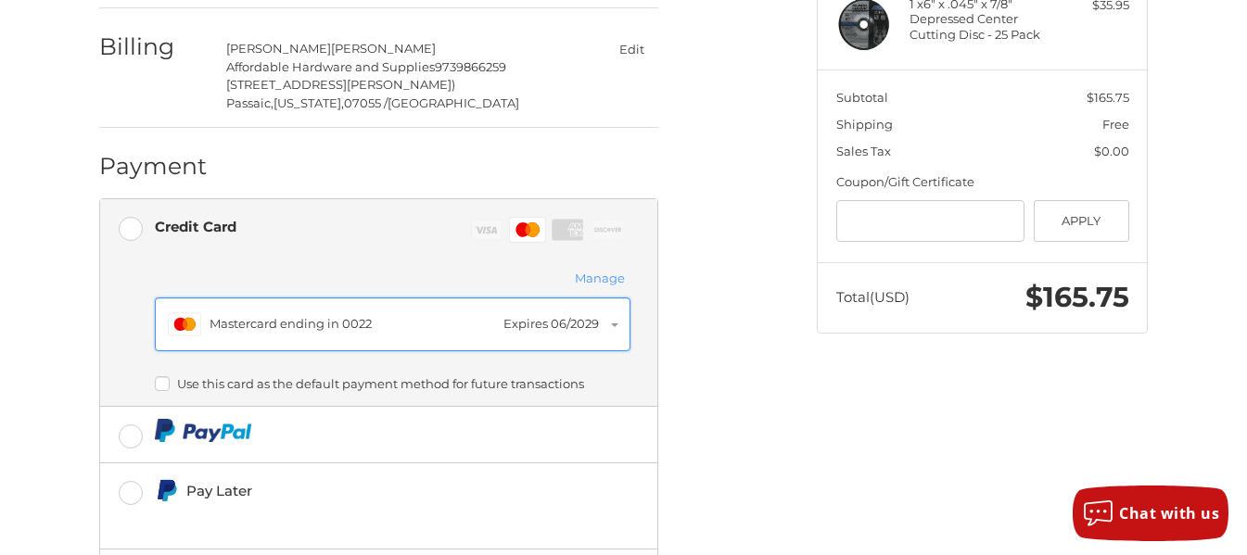
click at [615, 322] on div "Master Mastercard ending in 0022 Expires [CREDIT_CARD_DATA]" at bounding box center [393, 324] width 450 height 33
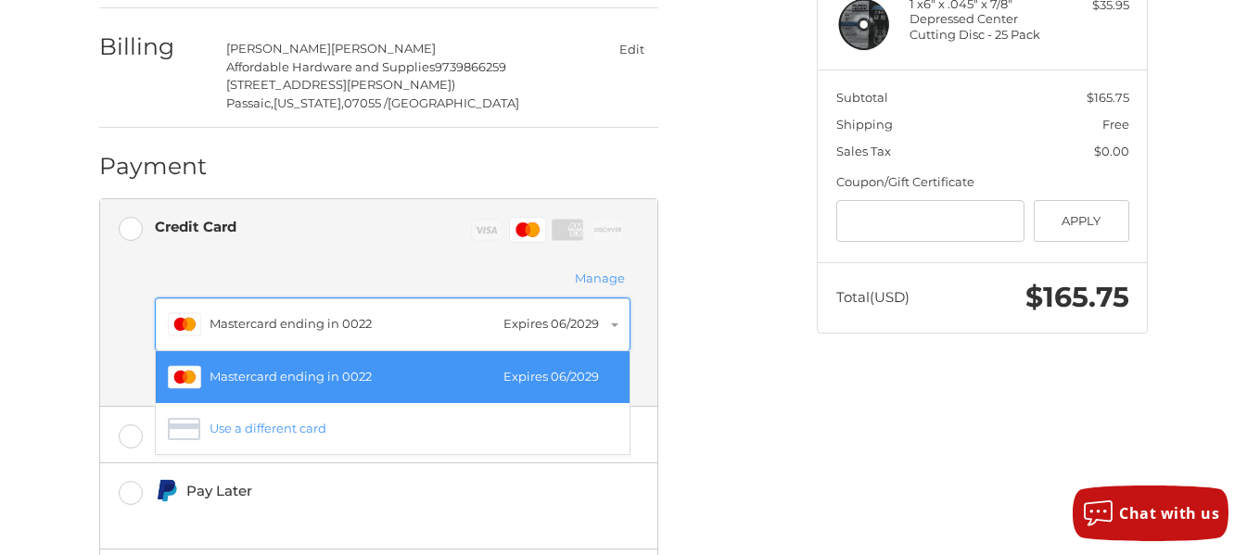
click at [615, 322] on div "Master Mastercard ending in 0022 Expires [CREDIT_CARD_DATA]" at bounding box center [393, 324] width 450 height 33
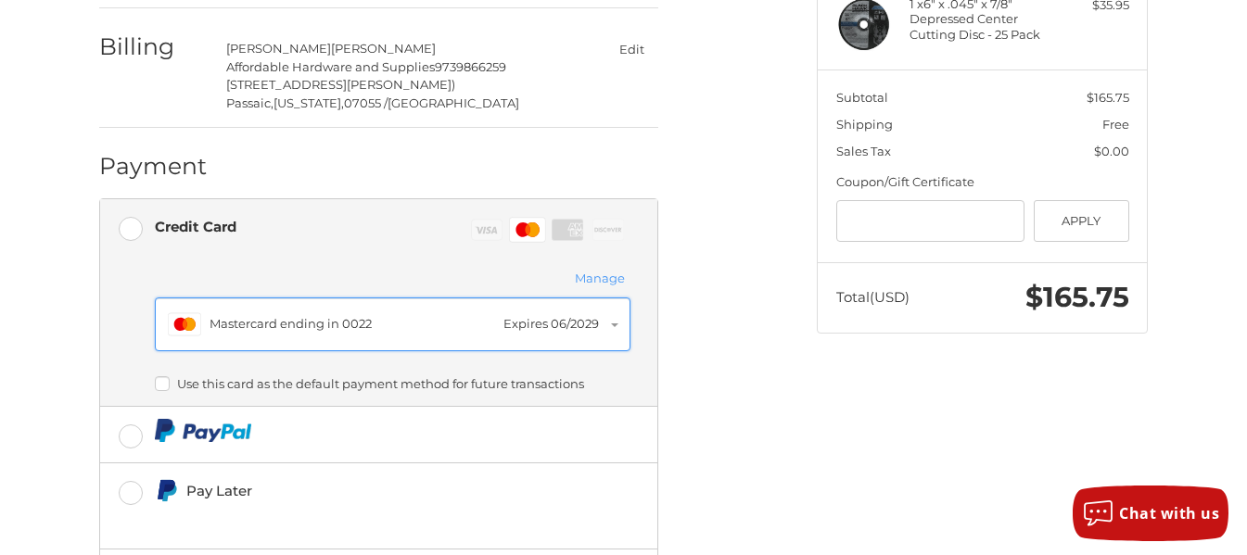
click at [615, 322] on div "Master Mastercard ending in 0022 Expires [CREDIT_CARD_DATA]" at bounding box center [393, 324] width 450 height 33
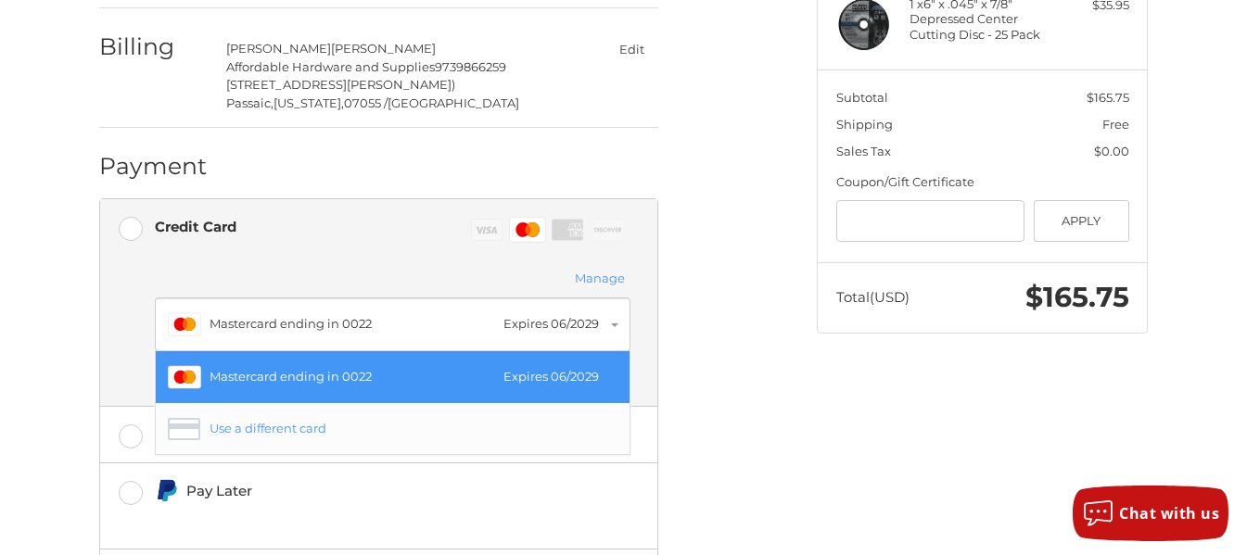
click at [282, 426] on div "Use a different card" at bounding box center [408, 429] width 399 height 19
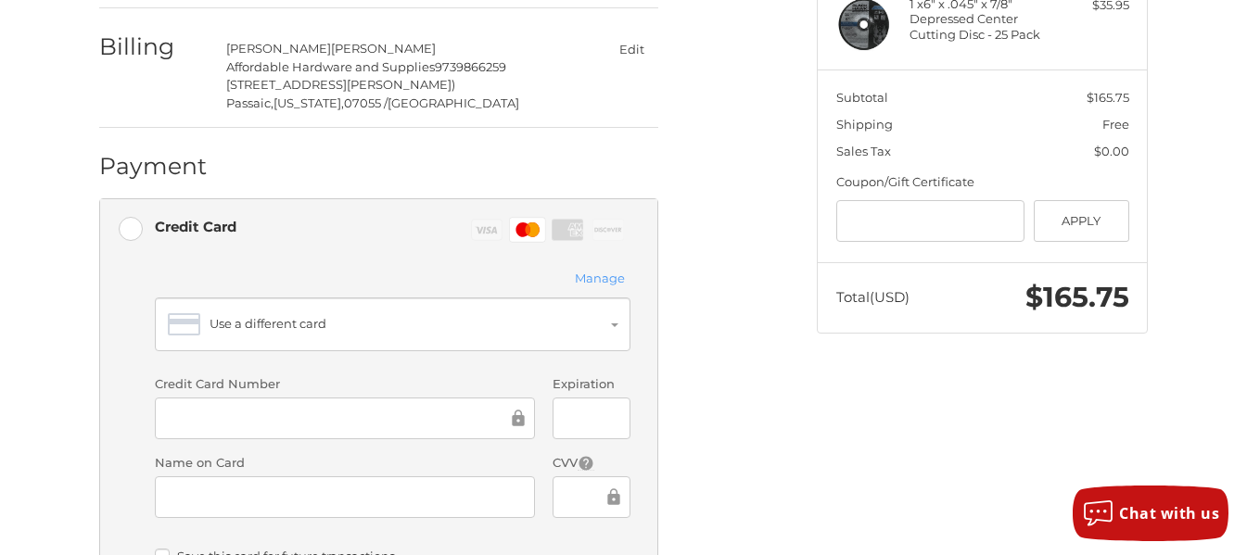
scroll to position [551, 0]
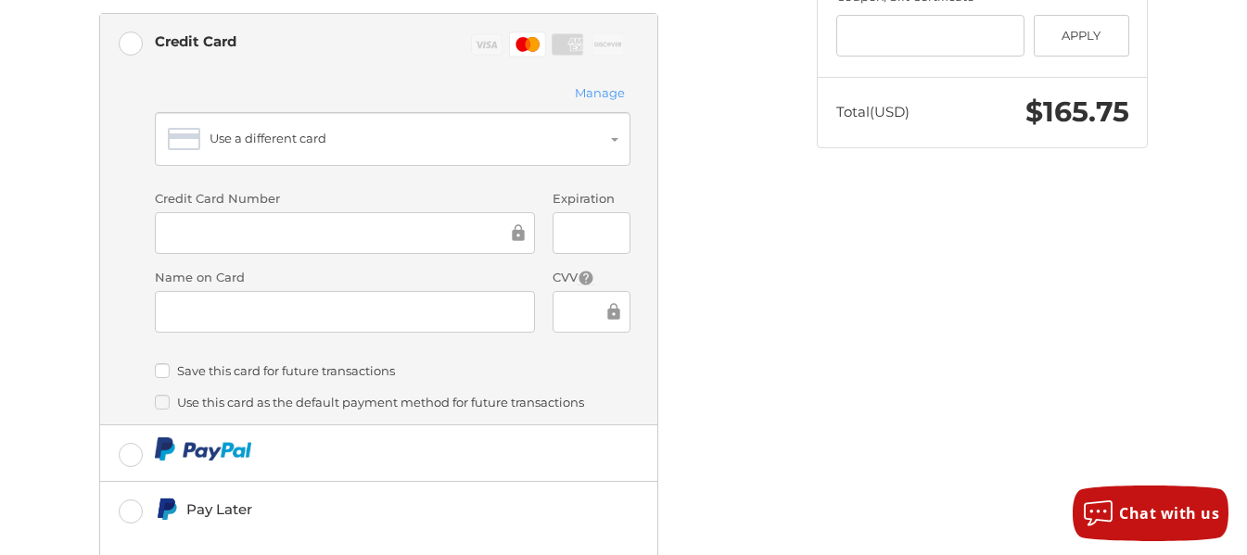
click at [160, 399] on label "Use this card as the default payment method for future transactions" at bounding box center [392, 402] width 475 height 15
click at [167, 401] on label "Use this card as the default payment method for future transactions" at bounding box center [392, 402] width 475 height 15
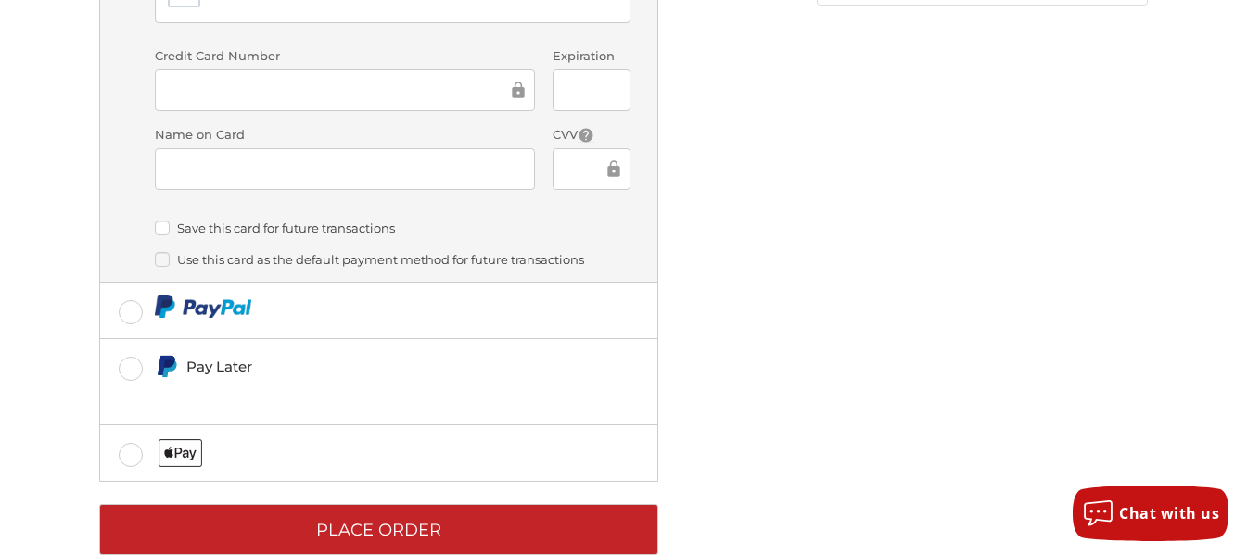
scroll to position [735, 0]
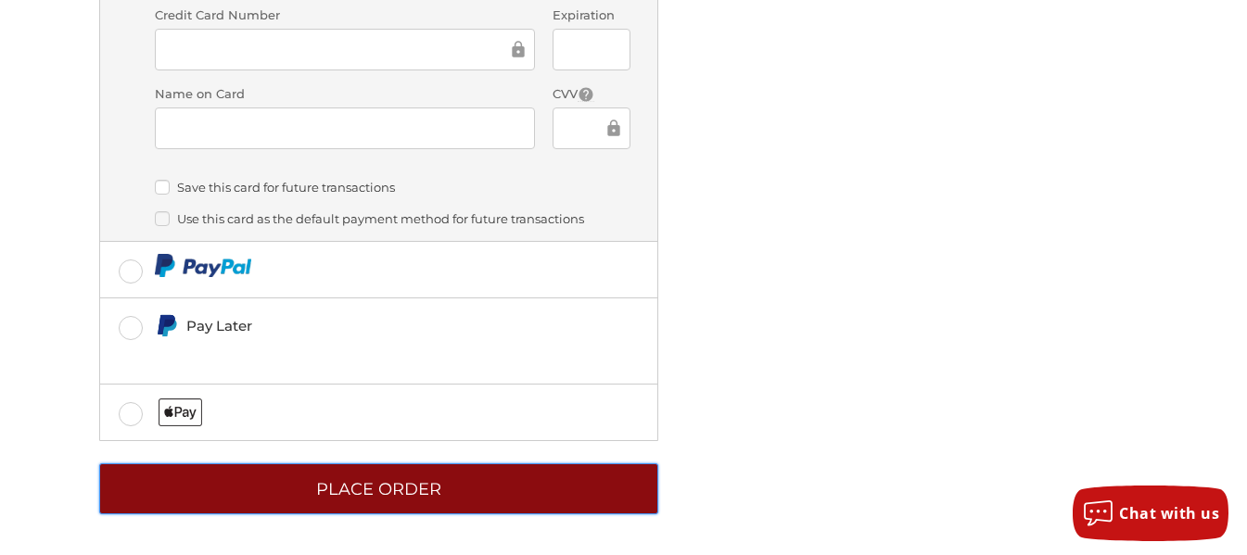
click at [379, 485] on button "Place Order" at bounding box center [378, 488] width 559 height 51
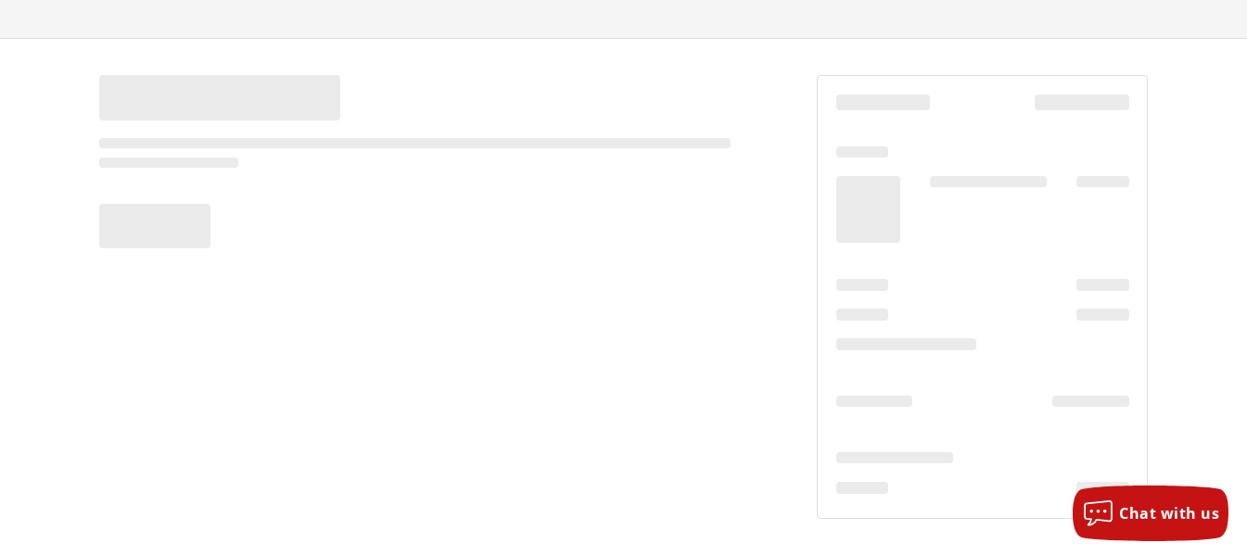
scroll to position [107, 0]
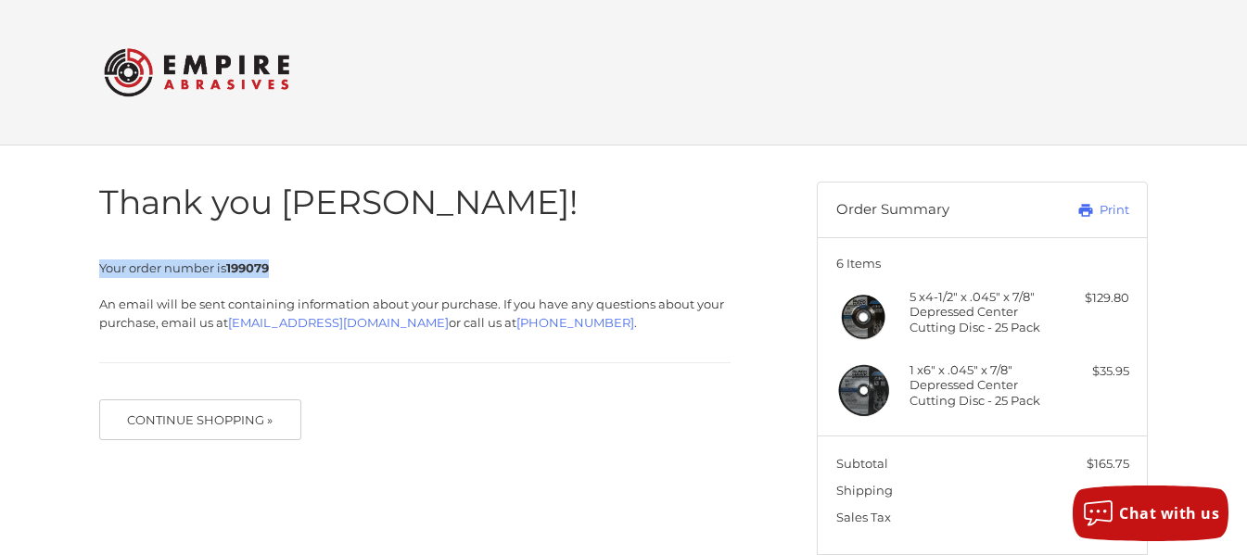
drag, startPoint x: 120, startPoint y: 265, endPoint x: 303, endPoint y: 264, distance: 182.6
click at [303, 264] on div "Thank you [PERSON_NAME]! Your order number is 199079 An email will be sent cont…" at bounding box center [443, 302] width 717 height 312
copy span "Your order number is 199079"
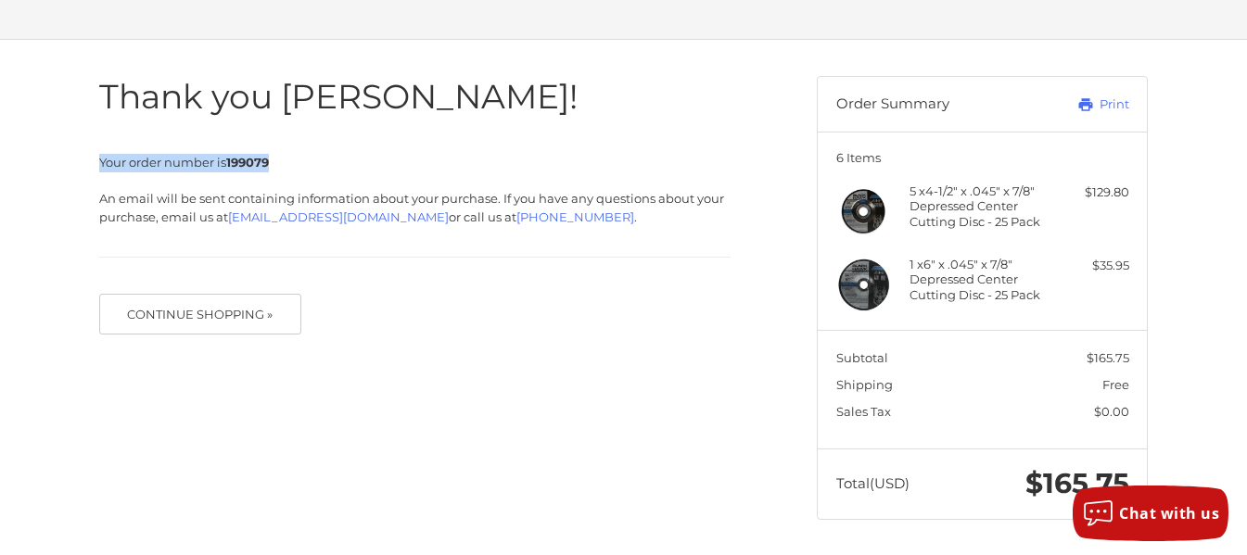
scroll to position [107, 0]
